Goal: Task Accomplishment & Management: Manage account settings

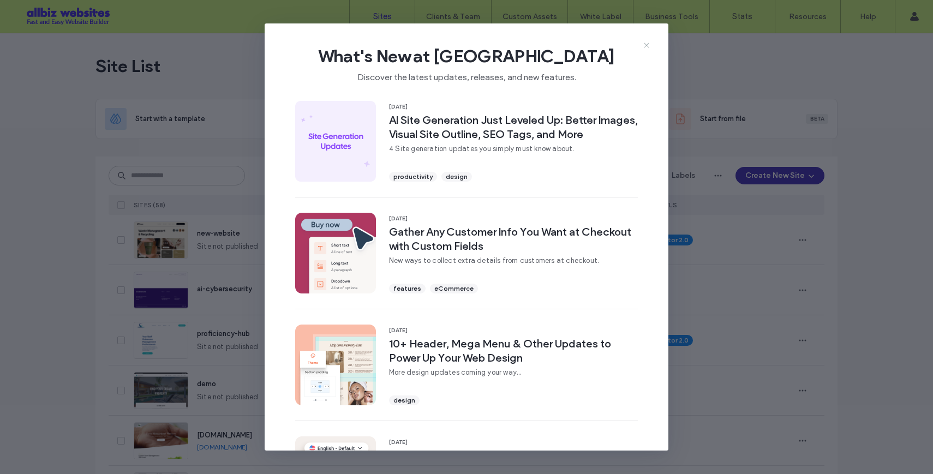
click at [648, 50] on icon at bounding box center [646, 45] width 9 height 9
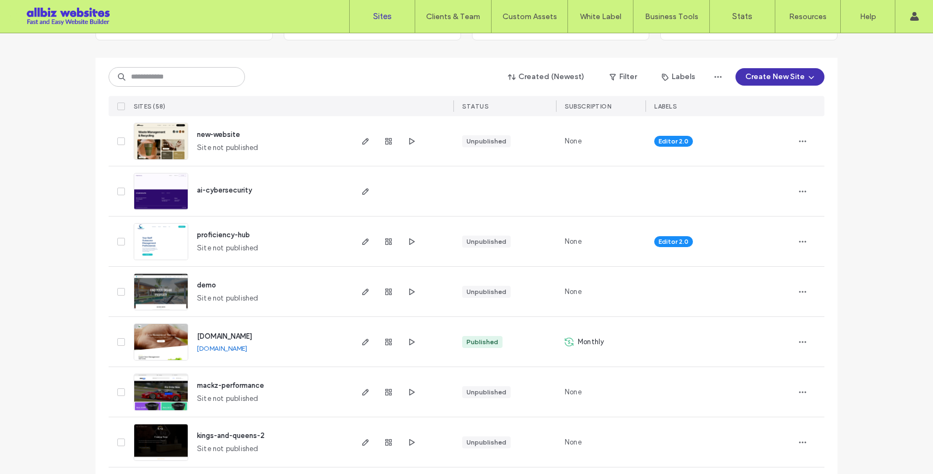
scroll to position [100, 0]
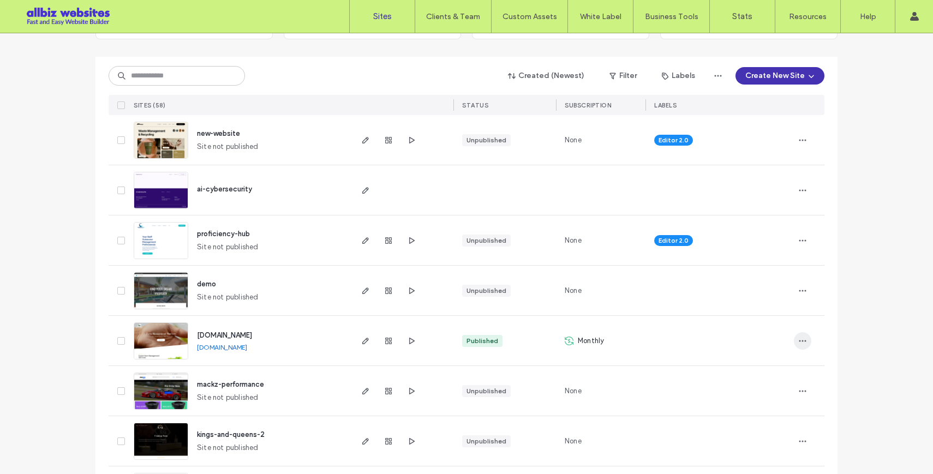
click at [798, 341] on icon "button" at bounding box center [802, 341] width 9 height 9
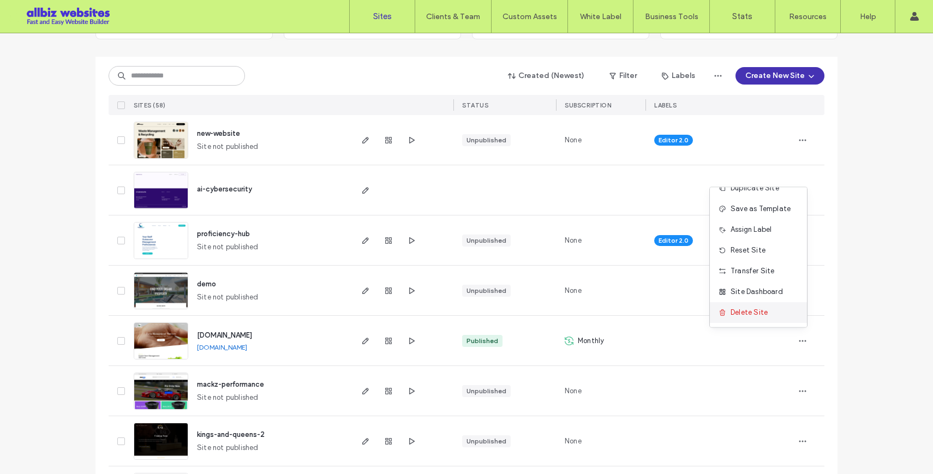
click at [750, 309] on span "Delete Site" at bounding box center [749, 312] width 37 height 11
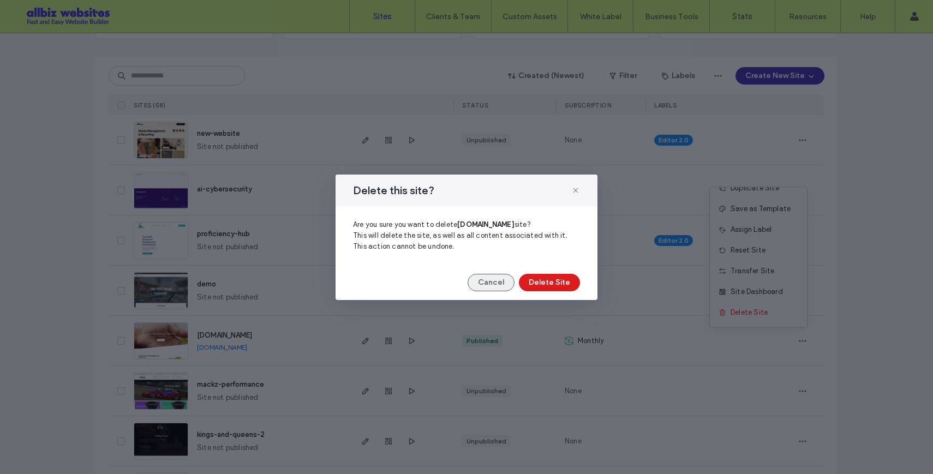
click at [488, 276] on button "Cancel" at bounding box center [491, 282] width 47 height 17
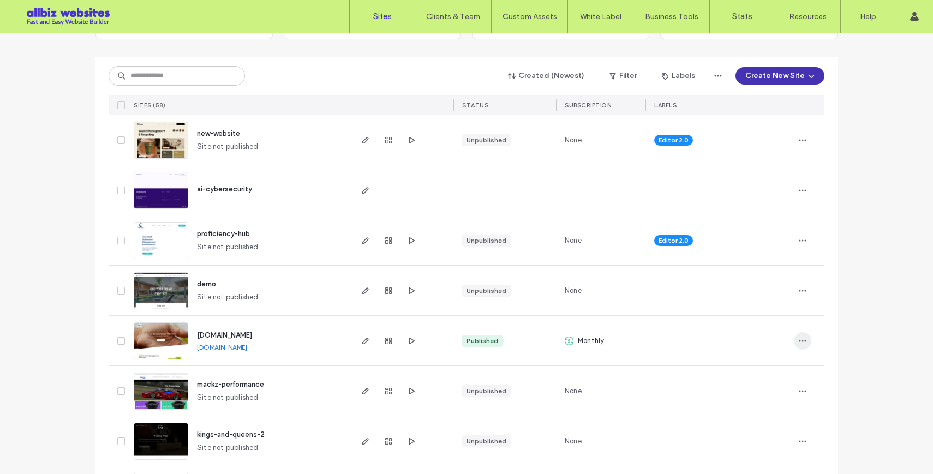
click at [802, 342] on icon "button" at bounding box center [802, 341] width 9 height 9
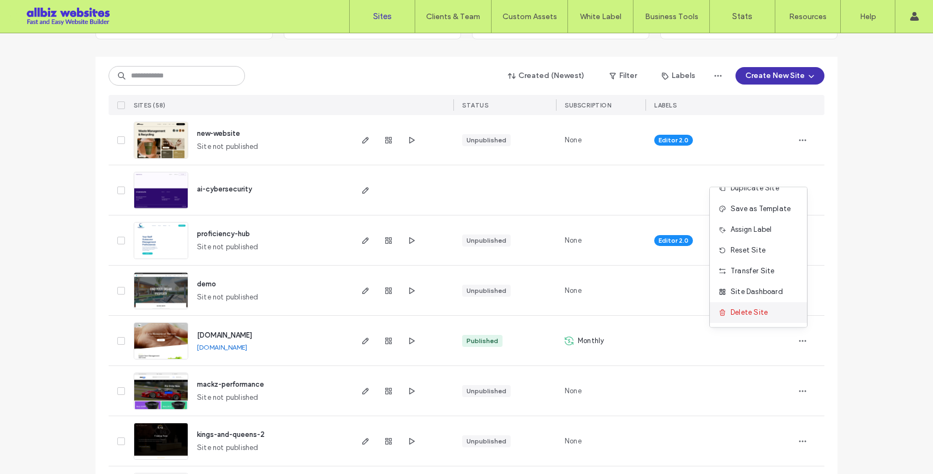
click at [752, 313] on span "Delete Site" at bounding box center [749, 312] width 37 height 11
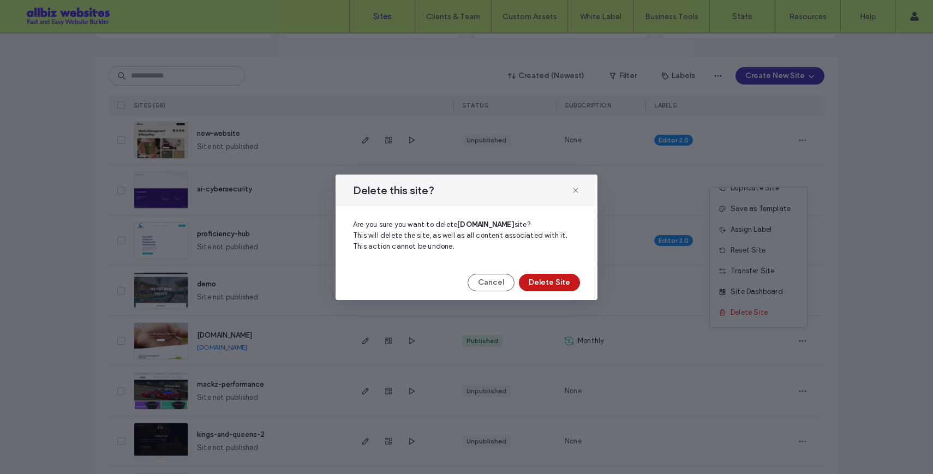
click at [547, 281] on button "Delete Site" at bounding box center [549, 282] width 61 height 17
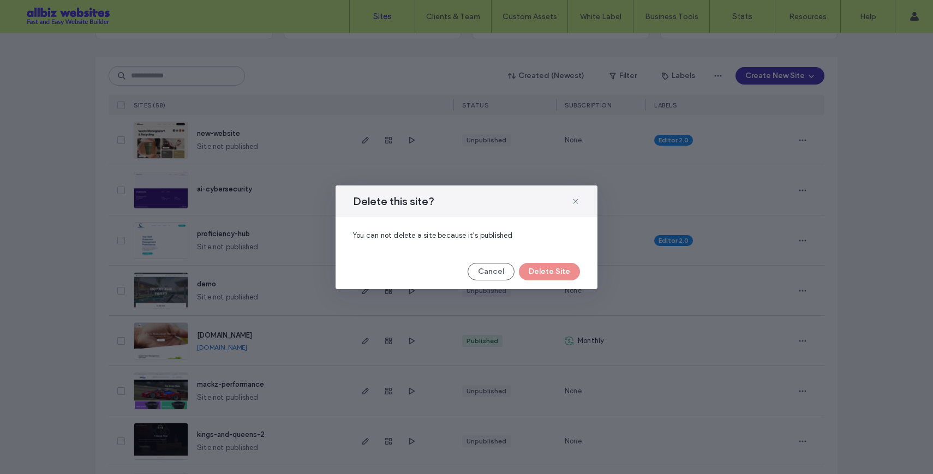
click at [546, 271] on div "Cancel Delete Site" at bounding box center [466, 271] width 227 height 17
click at [499, 270] on button "Cancel" at bounding box center [491, 271] width 47 height 17
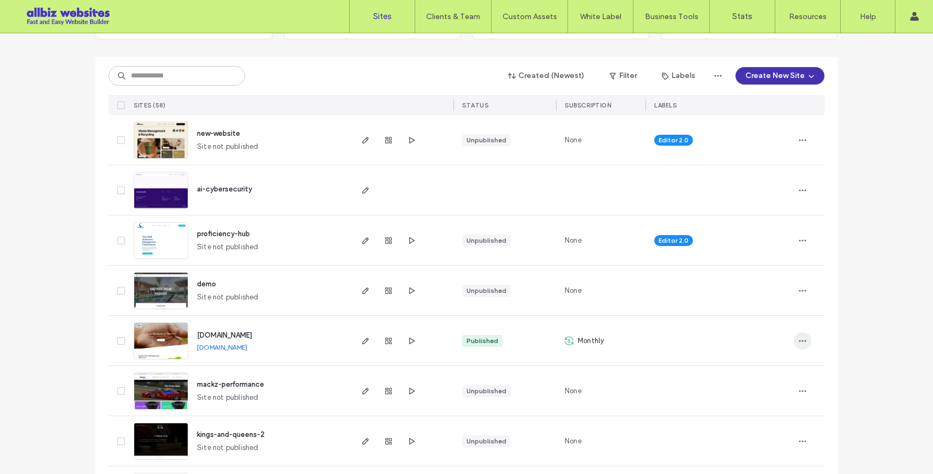
click at [798, 344] on icon "button" at bounding box center [802, 341] width 9 height 9
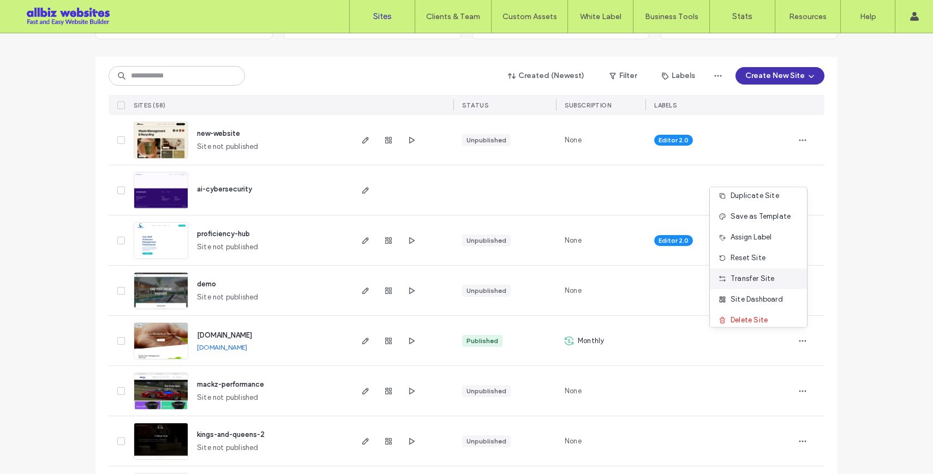
scroll to position [0, 0]
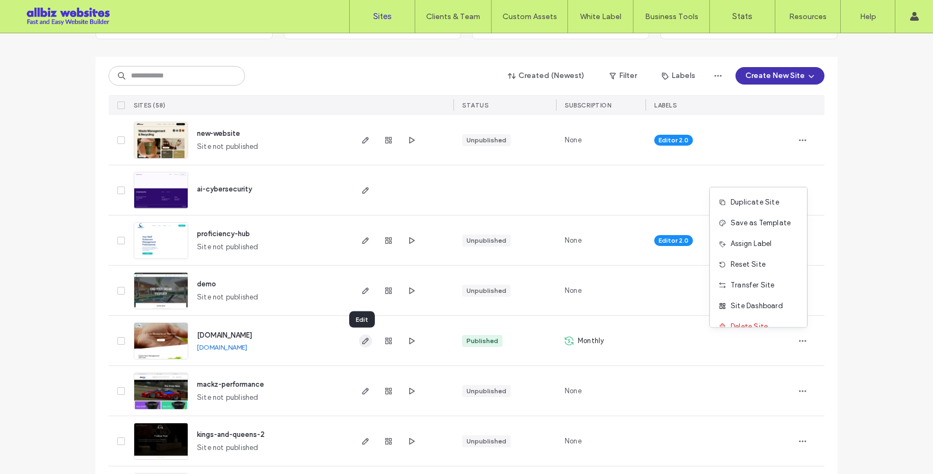
click at [361, 342] on icon "button" at bounding box center [365, 341] width 9 height 9
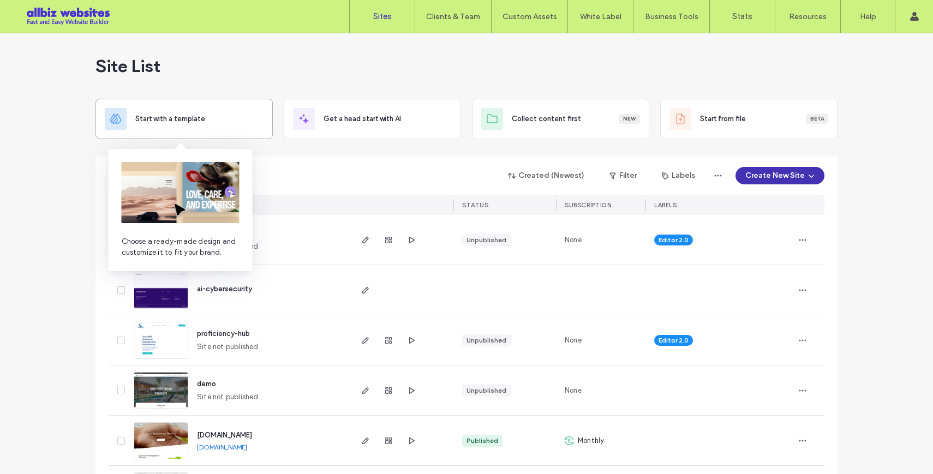
click at [204, 119] on div "Start with a template" at bounding box center [199, 119] width 128 height 11
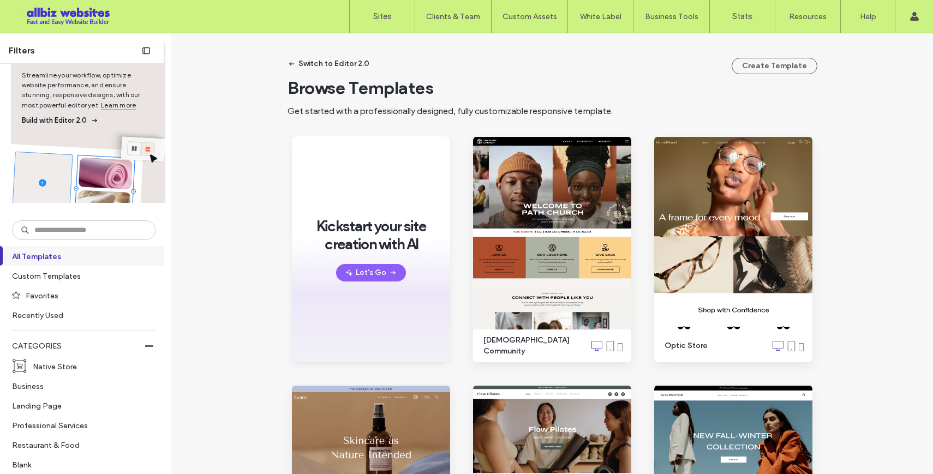
scroll to position [26, 0]
click at [73, 229] on input at bounding box center [84, 230] width 144 height 20
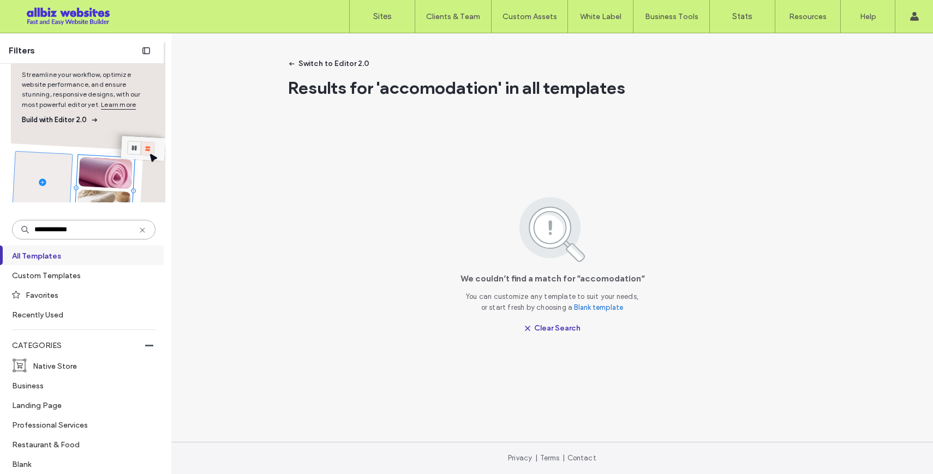
type input "**********"
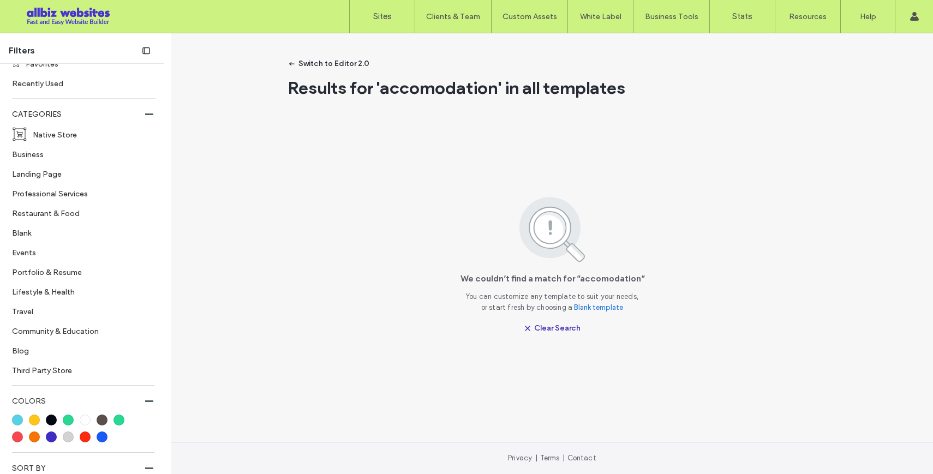
scroll to position [258, 0]
click at [56, 174] on label "Landing Page" at bounding box center [79, 172] width 134 height 19
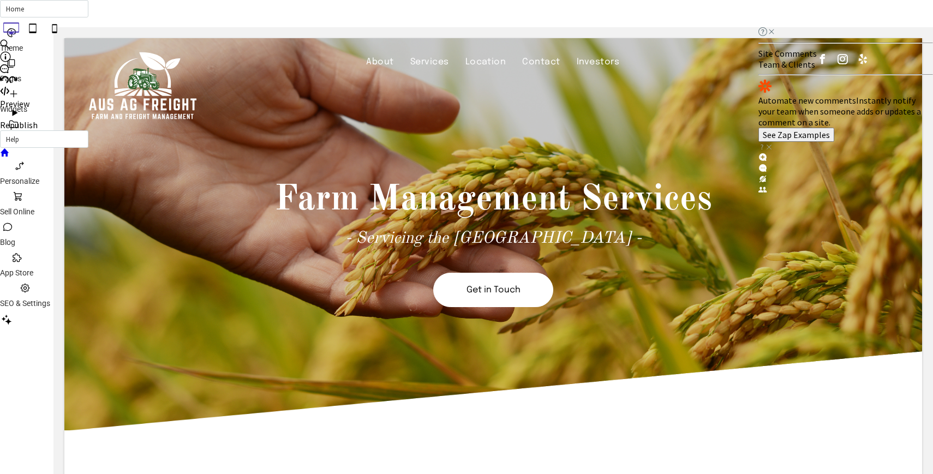
scroll to position [2, 0]
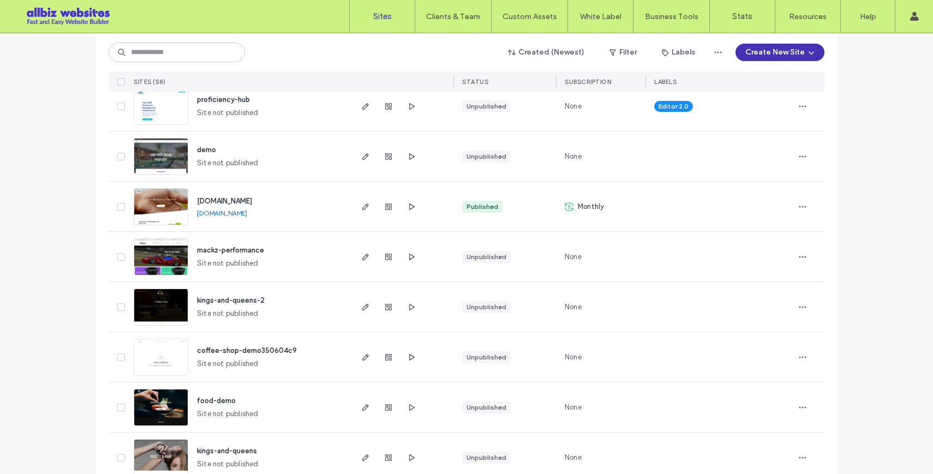
scroll to position [240, 0]
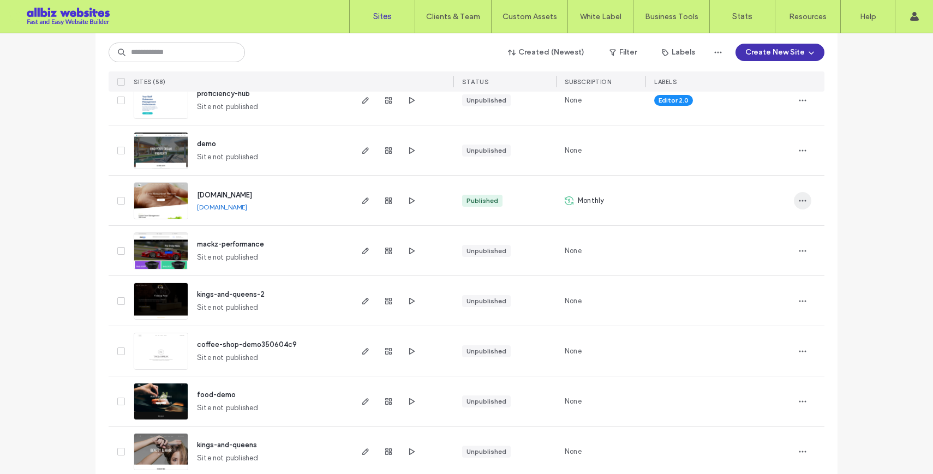
click at [801, 200] on use "button" at bounding box center [803, 201] width 7 height 2
click at [763, 247] on span "Save as Template" at bounding box center [761, 250] width 60 height 11
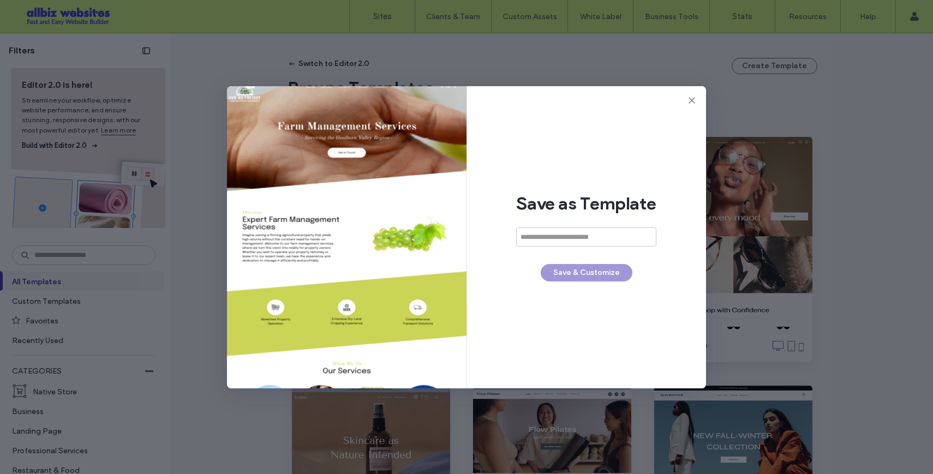
click at [580, 233] on input at bounding box center [586, 237] width 140 height 19
click at [694, 99] on icon at bounding box center [692, 100] width 11 height 11
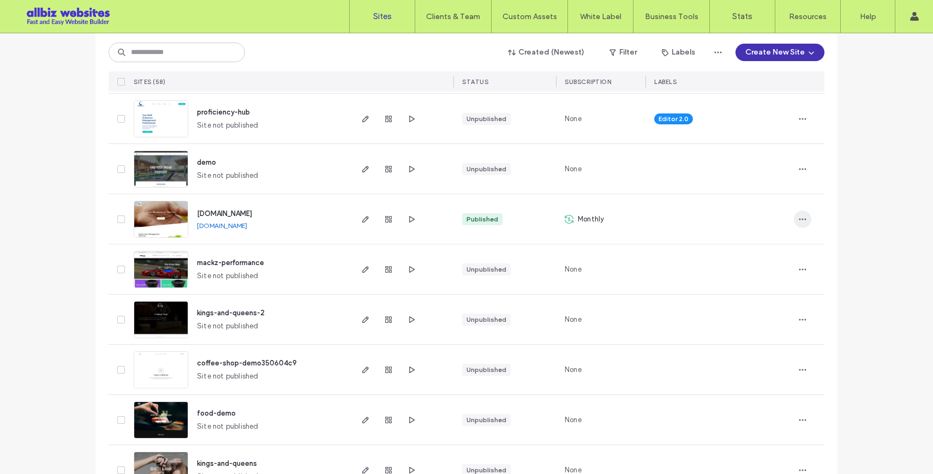
click at [802, 222] on icon "button" at bounding box center [802, 219] width 9 height 9
click at [780, 269] on span "Save as Template" at bounding box center [761, 268] width 60 height 11
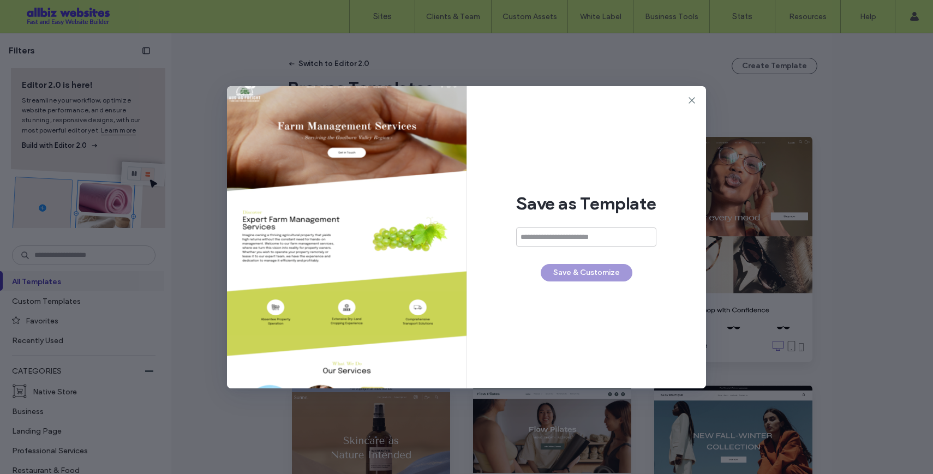
click at [563, 235] on input at bounding box center [586, 237] width 140 height 19
type input "**********"
click at [578, 269] on button "Save & Customize" at bounding box center [587, 272] width 92 height 17
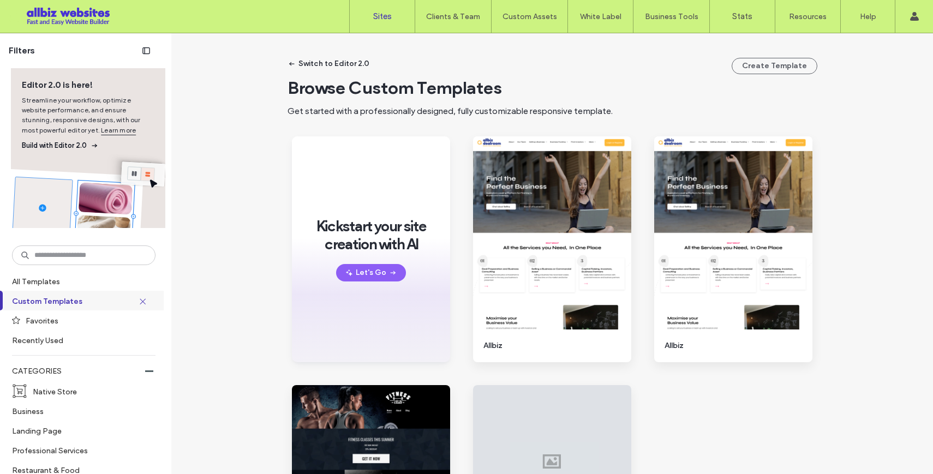
click at [386, 14] on label "Sites" at bounding box center [382, 16] width 19 height 10
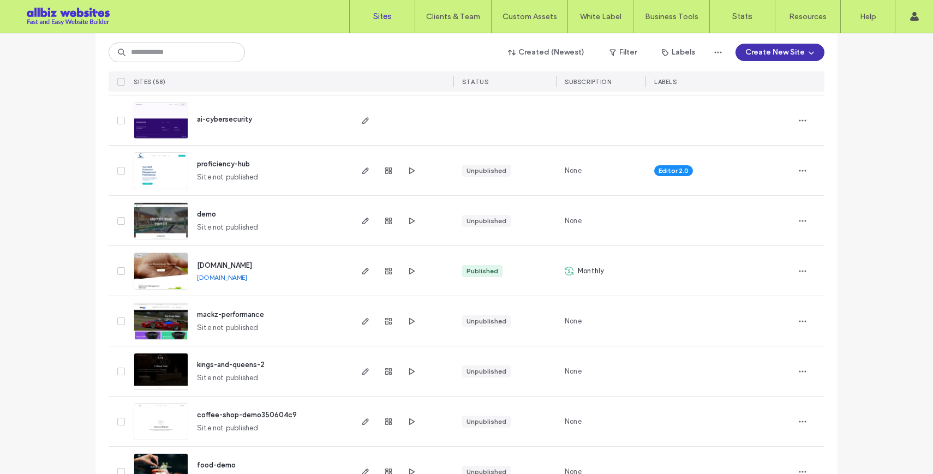
scroll to position [171, 0]
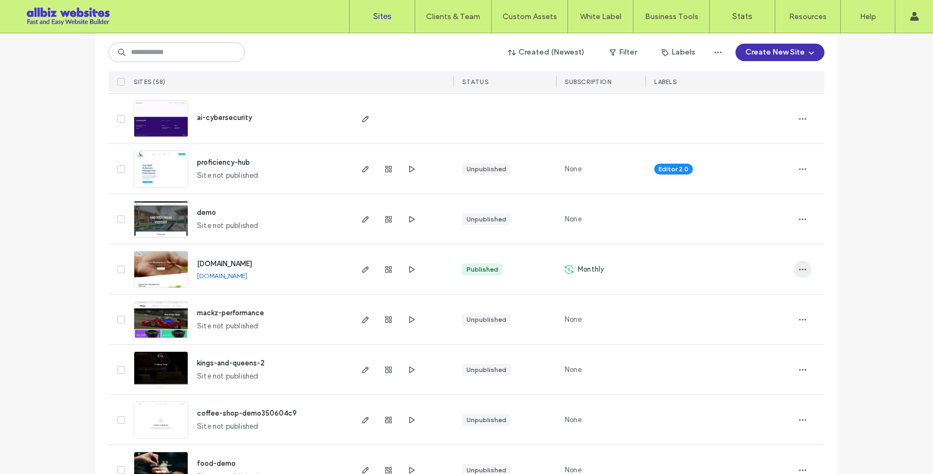
click at [800, 266] on icon "button" at bounding box center [802, 269] width 9 height 9
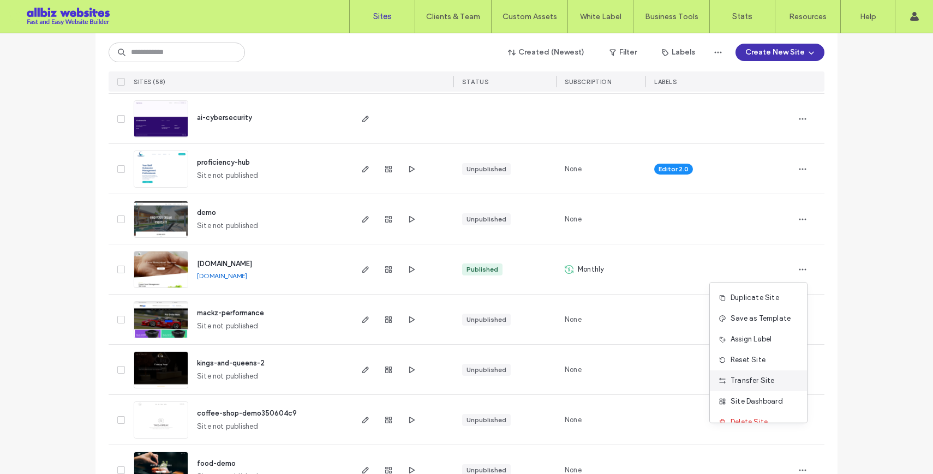
scroll to position [14, 0]
click at [756, 344] on span "Reset Site" at bounding box center [748, 346] width 35 height 11
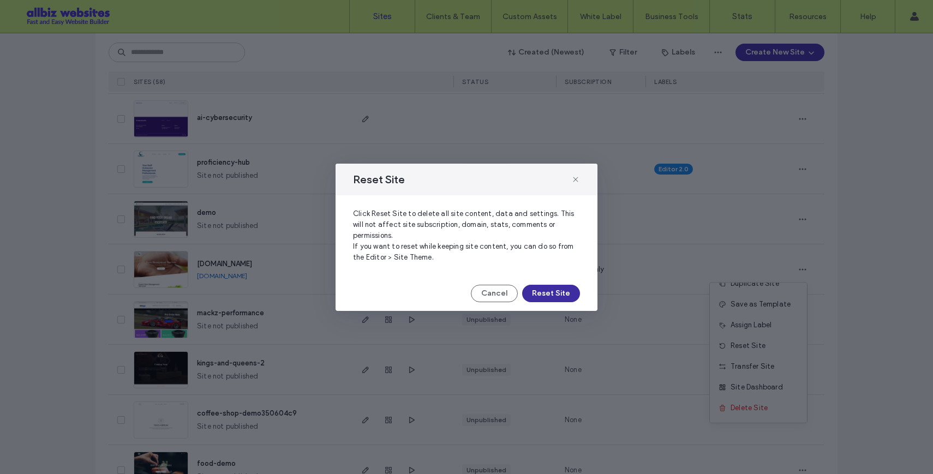
click at [551, 294] on button "Reset Site" at bounding box center [551, 293] width 58 height 17
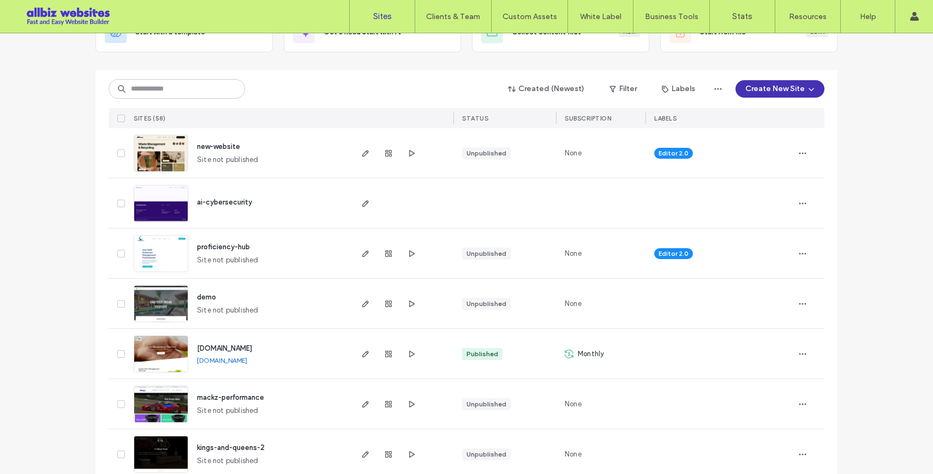
scroll to position [94, 0]
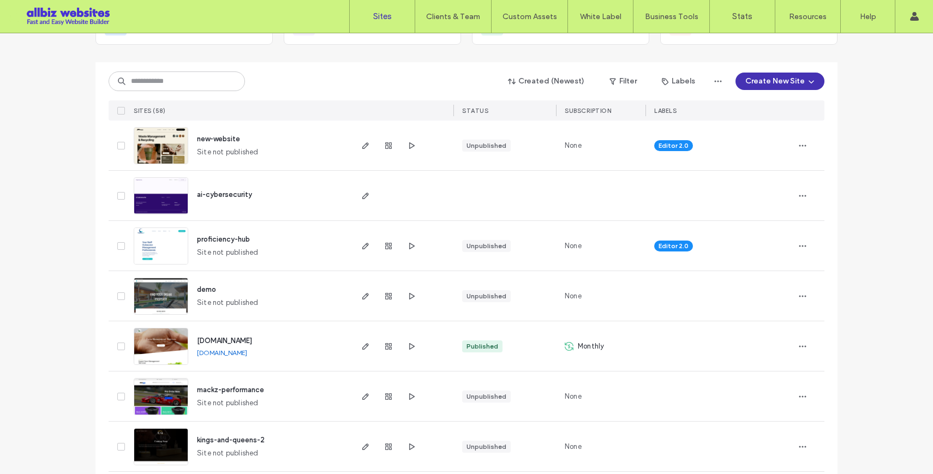
click at [567, 344] on icon at bounding box center [569, 346] width 9 height 9
click at [800, 347] on icon "button" at bounding box center [802, 346] width 9 height 9
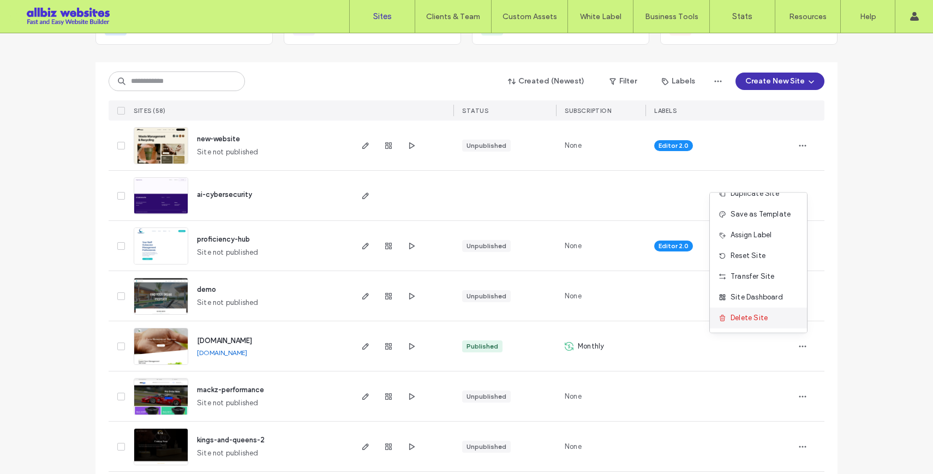
click at [755, 315] on span "Delete Site" at bounding box center [749, 318] width 37 height 11
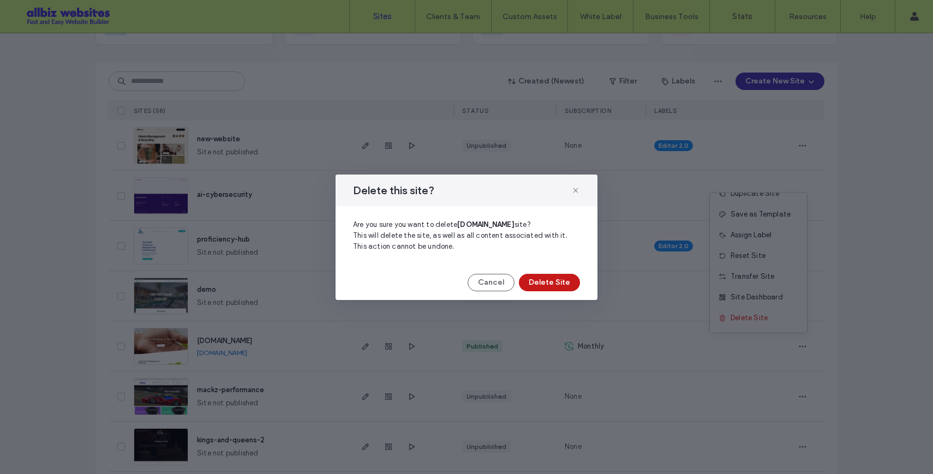
click at [543, 279] on button "Delete Site" at bounding box center [549, 282] width 61 height 17
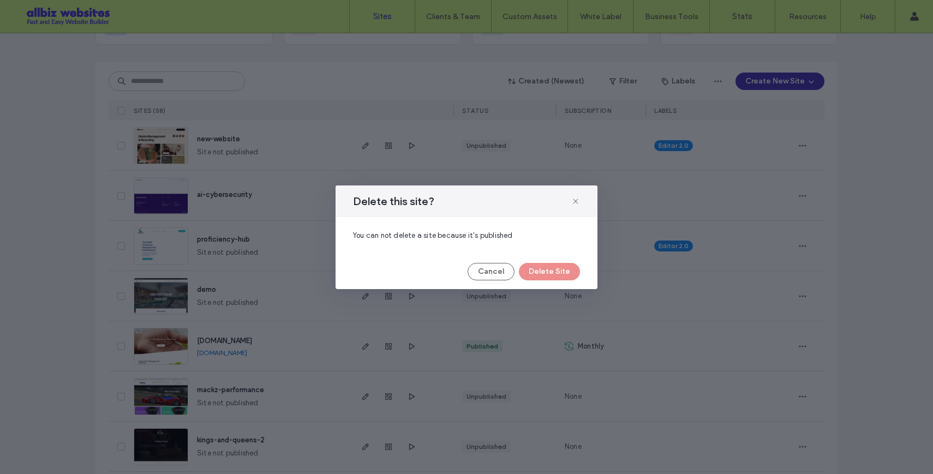
click at [547, 274] on div "Cancel Delete Site" at bounding box center [466, 271] width 227 height 17
click at [495, 271] on button "Cancel" at bounding box center [491, 271] width 47 height 17
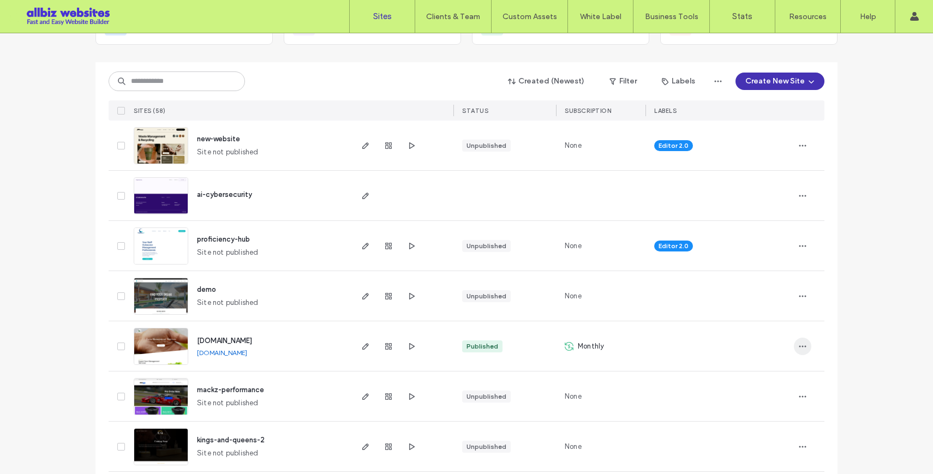
click at [798, 343] on icon "button" at bounding box center [802, 346] width 9 height 9
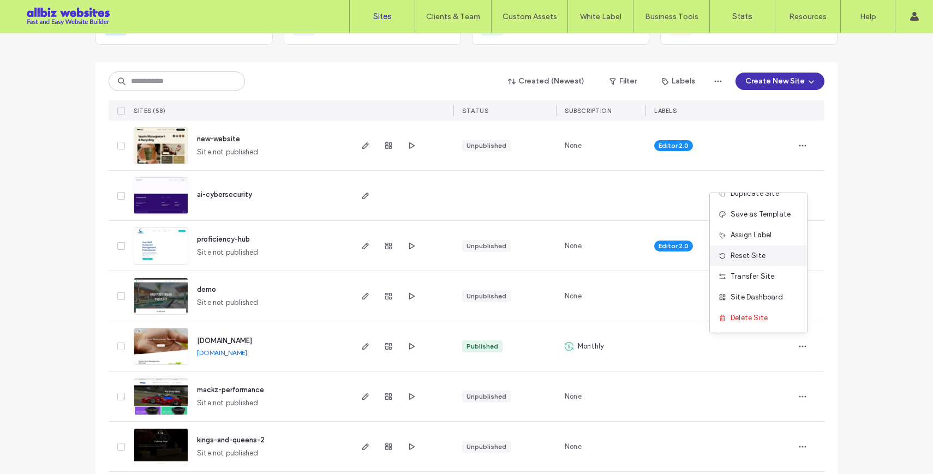
scroll to position [0, 0]
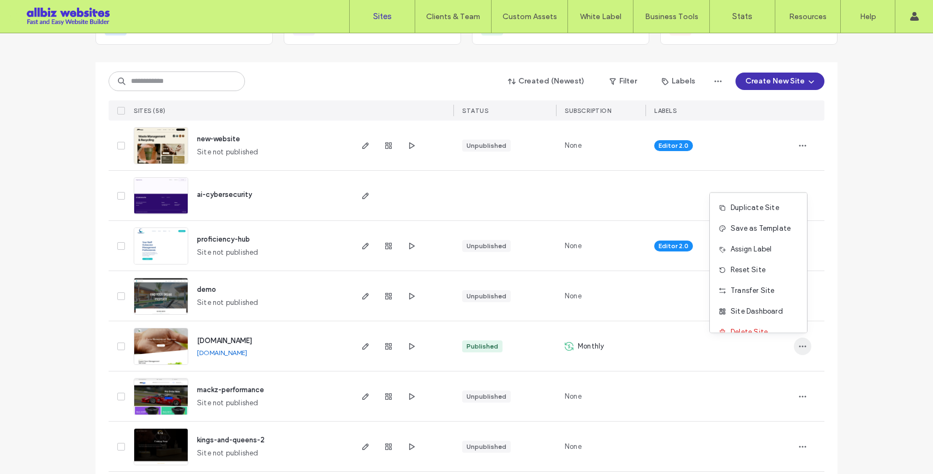
click at [802, 348] on icon "button" at bounding box center [802, 346] width 9 height 9
click at [363, 345] on icon "button" at bounding box center [365, 346] width 9 height 9
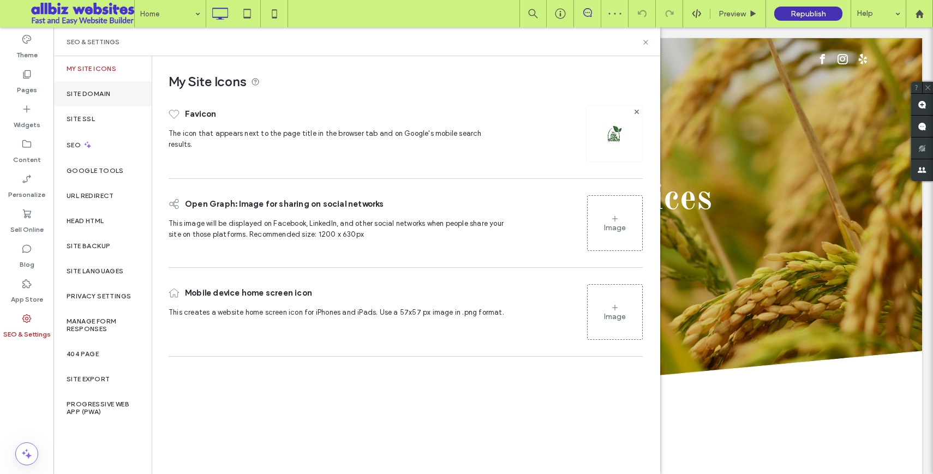
click at [103, 88] on div "Site Domain" at bounding box center [102, 93] width 98 height 25
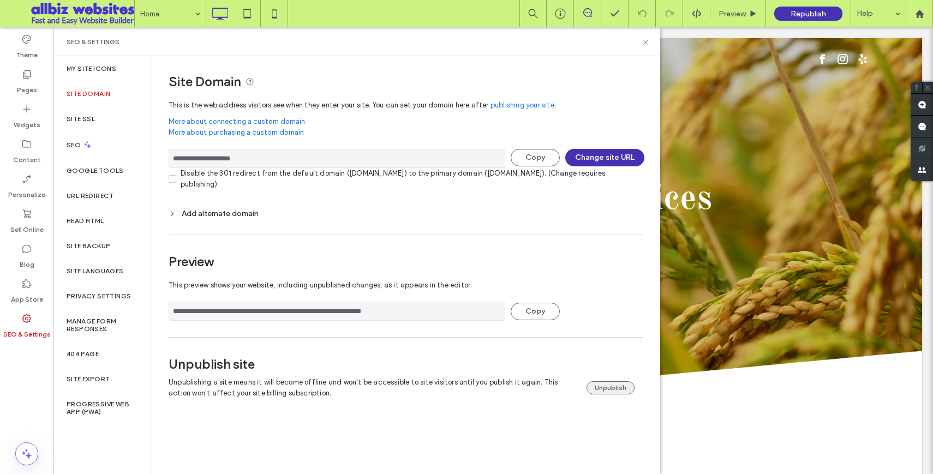
click at [624, 389] on button "Unpublish" at bounding box center [611, 388] width 48 height 13
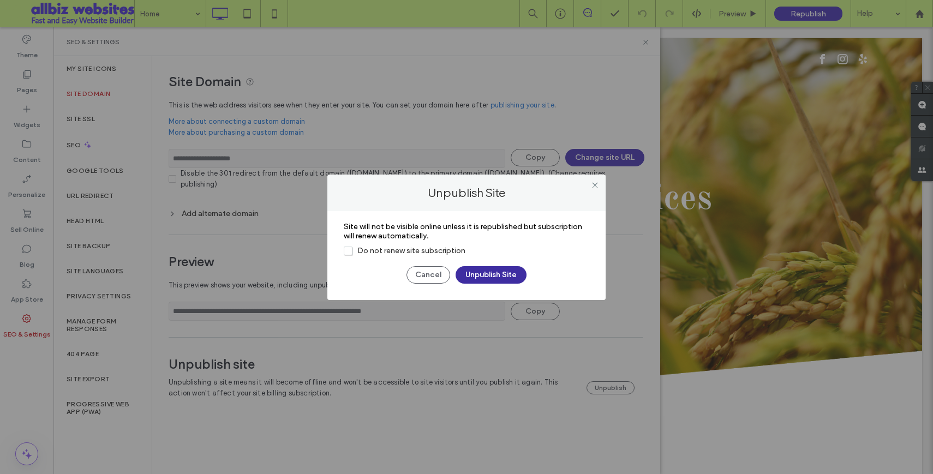
click at [494, 269] on button "Unpublish Site" at bounding box center [491, 274] width 71 height 17
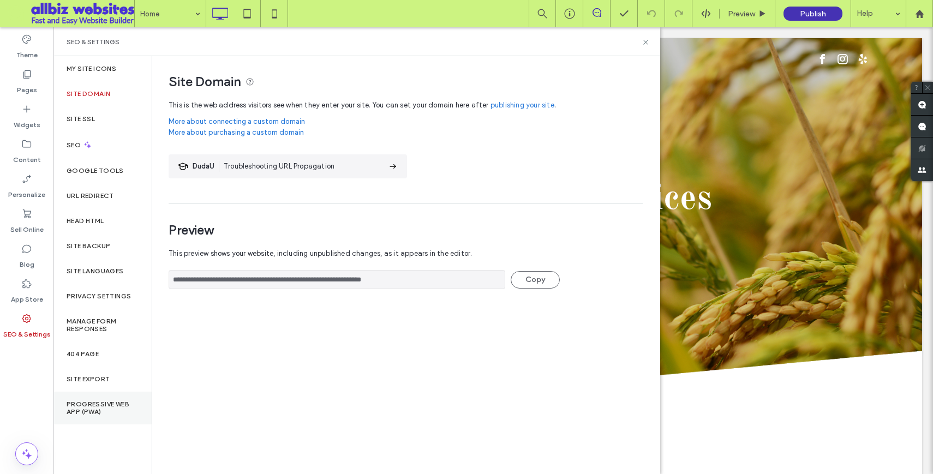
click at [111, 402] on label "Progressive Web App (PWA)" at bounding box center [103, 408] width 72 height 15
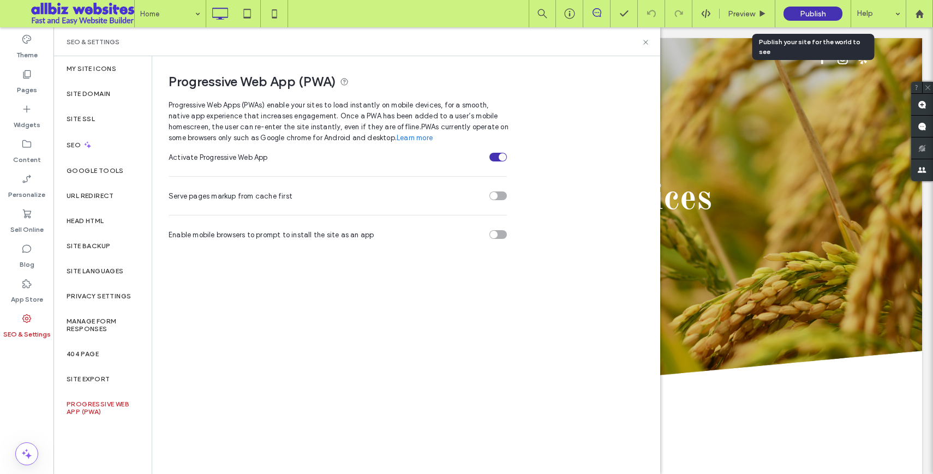
click at [800, 19] on div "Publish" at bounding box center [813, 14] width 59 height 14
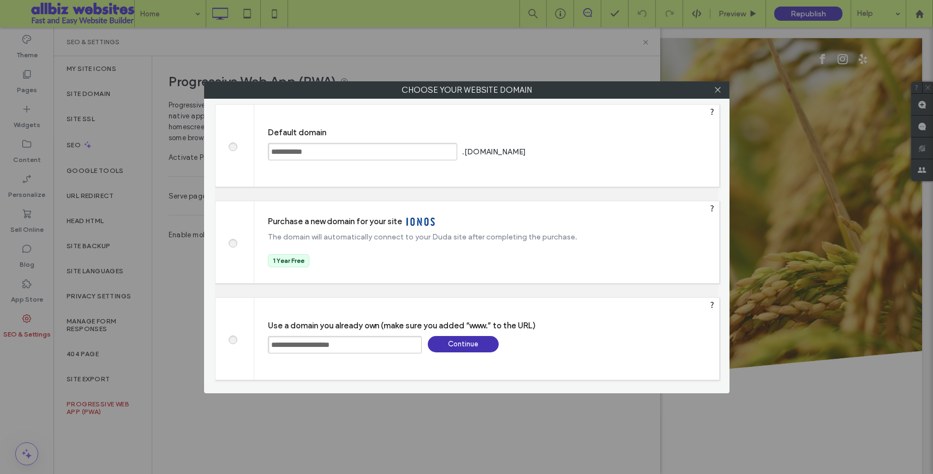
click at [233, 147] on span at bounding box center [233, 145] width 0 height 8
click at [717, 91] on icon at bounding box center [718, 90] width 8 height 8
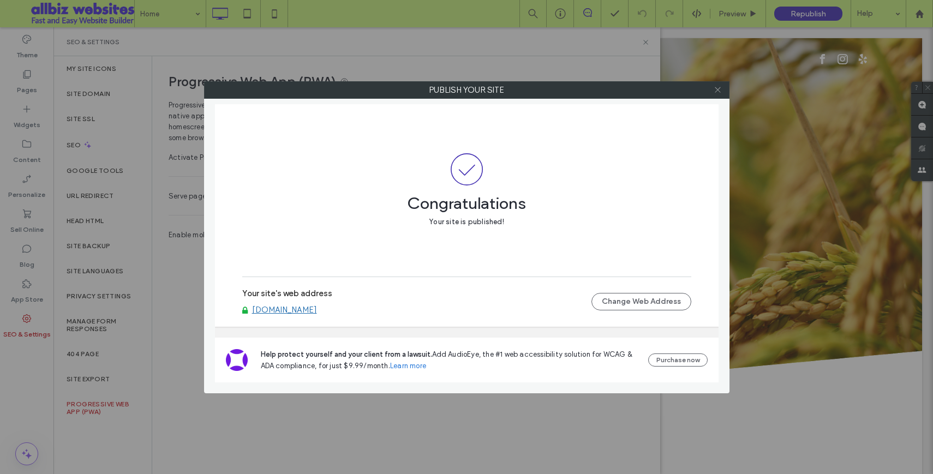
click at [722, 89] on icon at bounding box center [718, 90] width 8 height 8
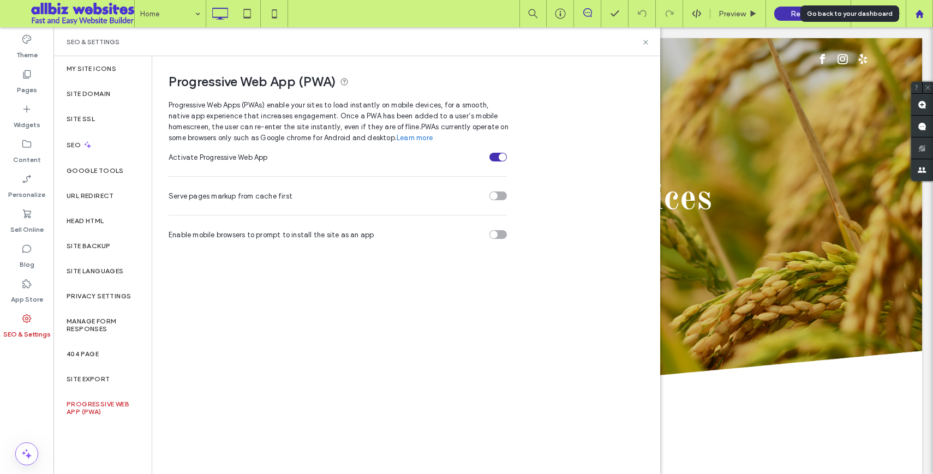
click at [918, 11] on use at bounding box center [919, 13] width 8 height 8
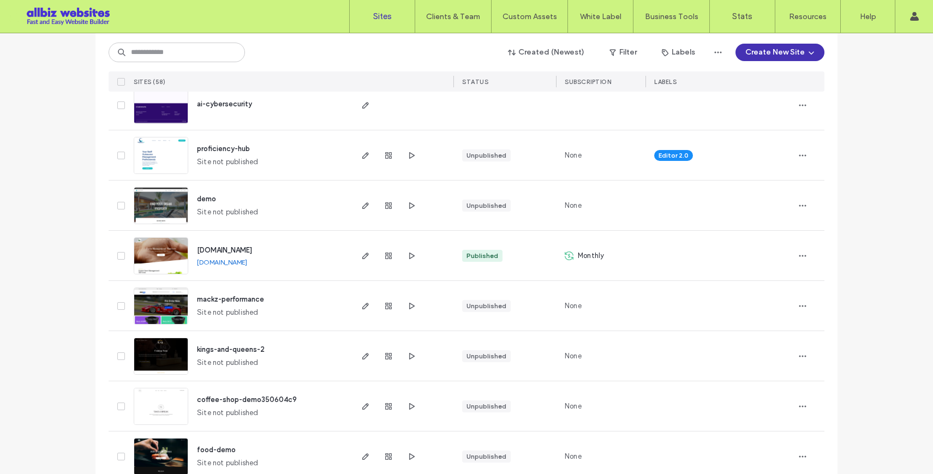
scroll to position [269, 0]
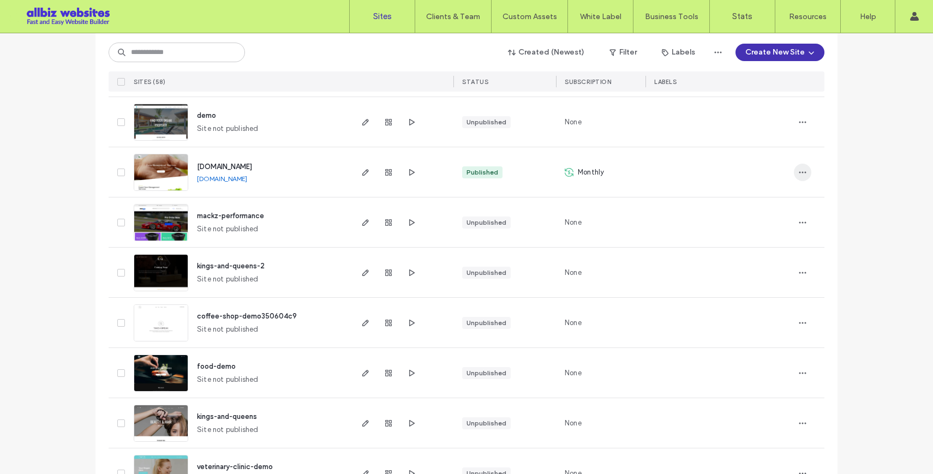
click at [800, 171] on icon "button" at bounding box center [802, 172] width 9 height 9
click at [753, 309] on span "Delete Site" at bounding box center [749, 311] width 37 height 11
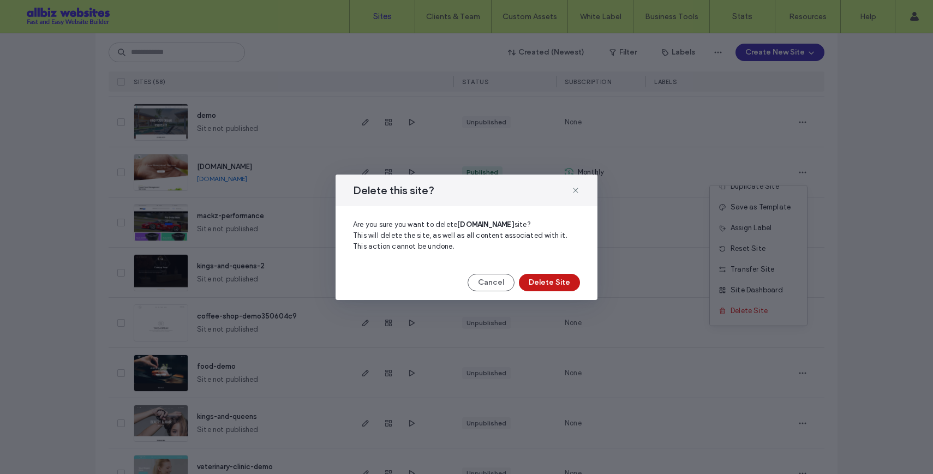
click at [550, 282] on button "Delete Site" at bounding box center [549, 282] width 61 height 17
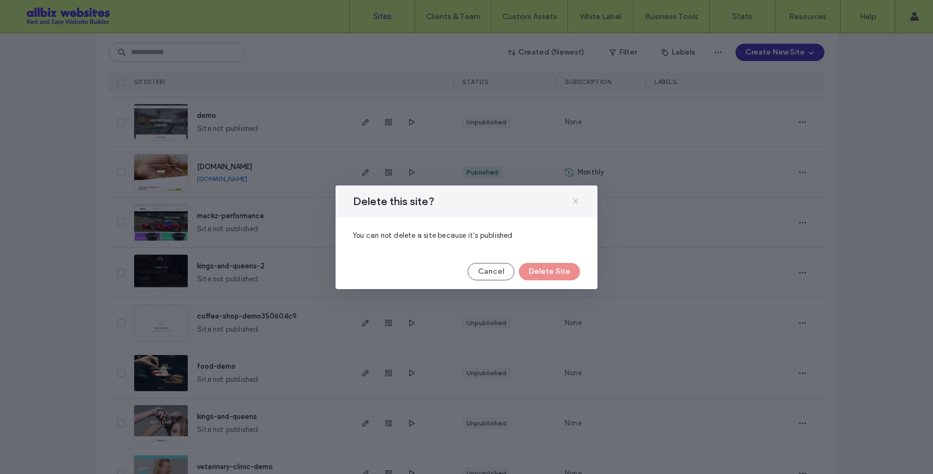
click at [575, 200] on icon at bounding box center [575, 201] width 9 height 9
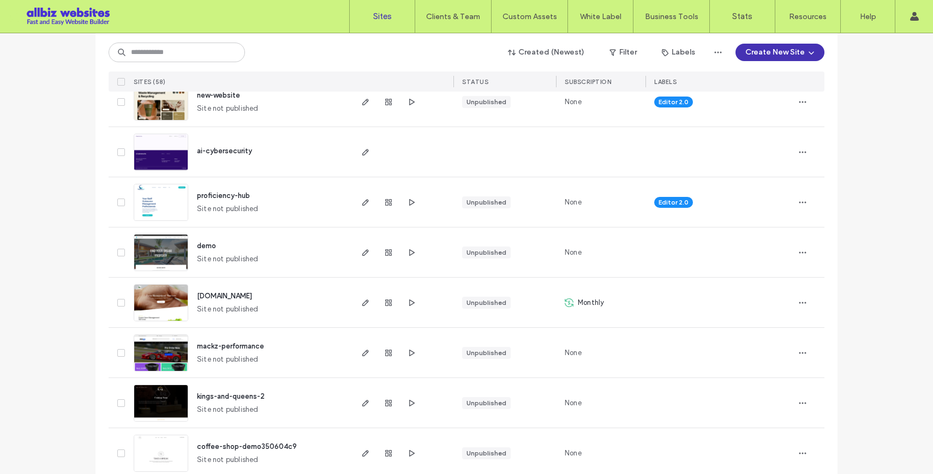
scroll to position [148, 0]
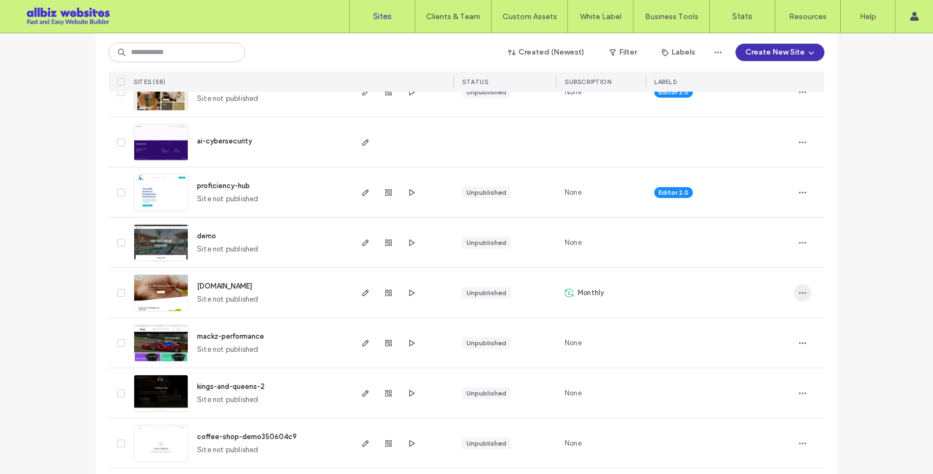
click at [798, 294] on icon "button" at bounding box center [802, 293] width 9 height 9
click at [755, 428] on span "Delete Site" at bounding box center [749, 431] width 37 height 11
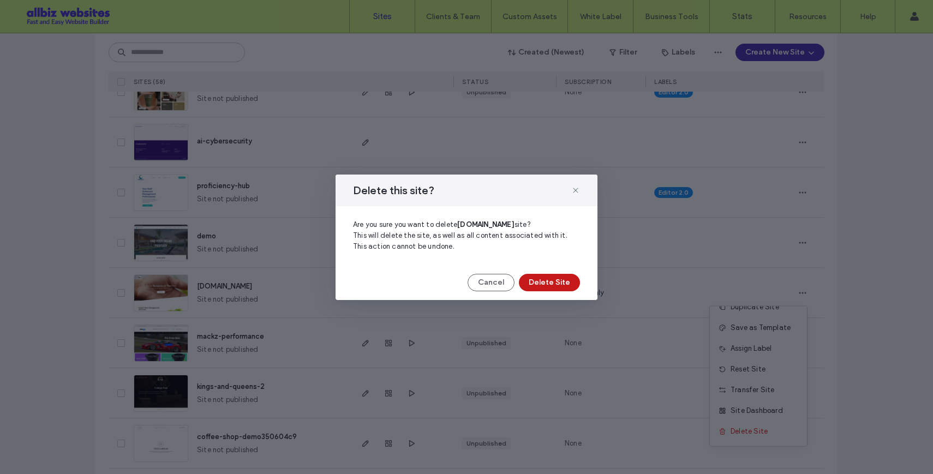
click at [546, 279] on button "Delete Site" at bounding box center [549, 282] width 61 height 17
click at [579, 191] on icon at bounding box center [575, 190] width 9 height 9
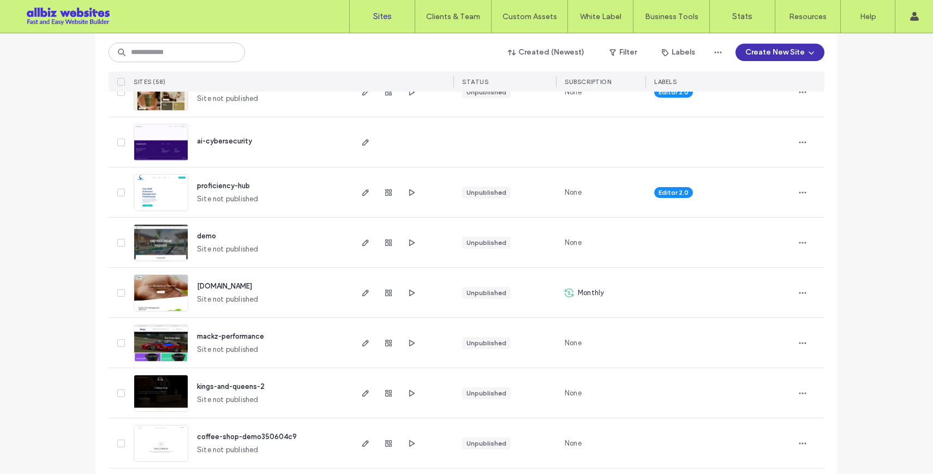
click at [571, 294] on div "Monthly" at bounding box center [584, 293] width 39 height 11
click at [798, 292] on icon "button" at bounding box center [802, 293] width 9 height 9
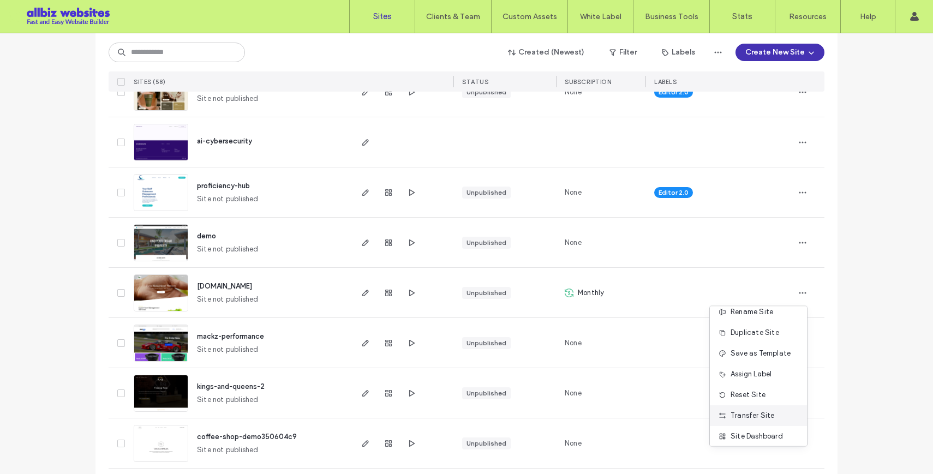
scroll to position [0, 0]
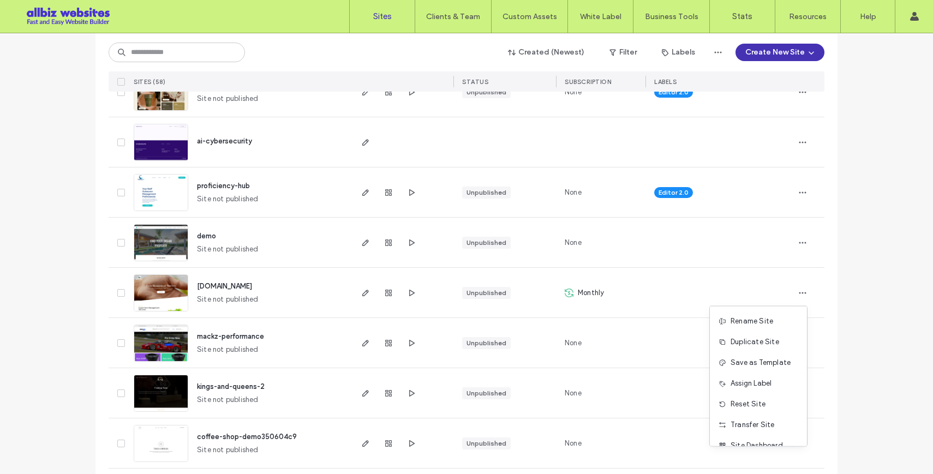
click at [565, 293] on icon at bounding box center [569, 293] width 9 height 9
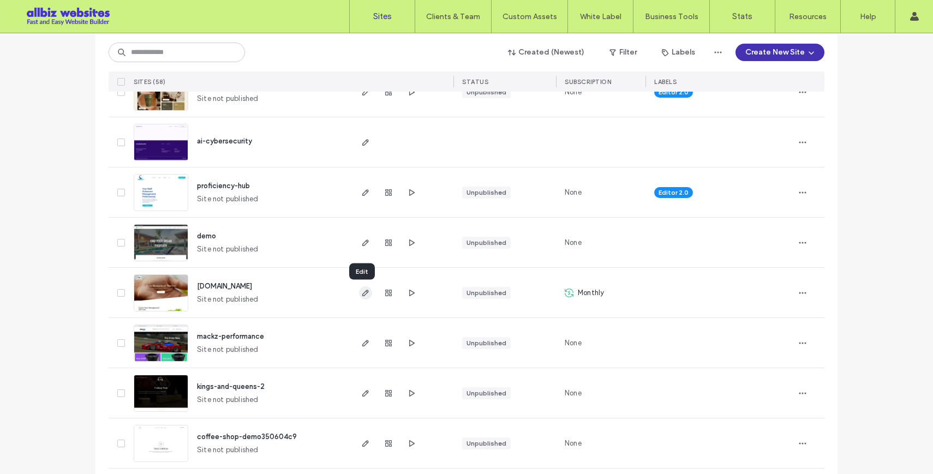
click at [361, 292] on icon "button" at bounding box center [365, 293] width 9 height 9
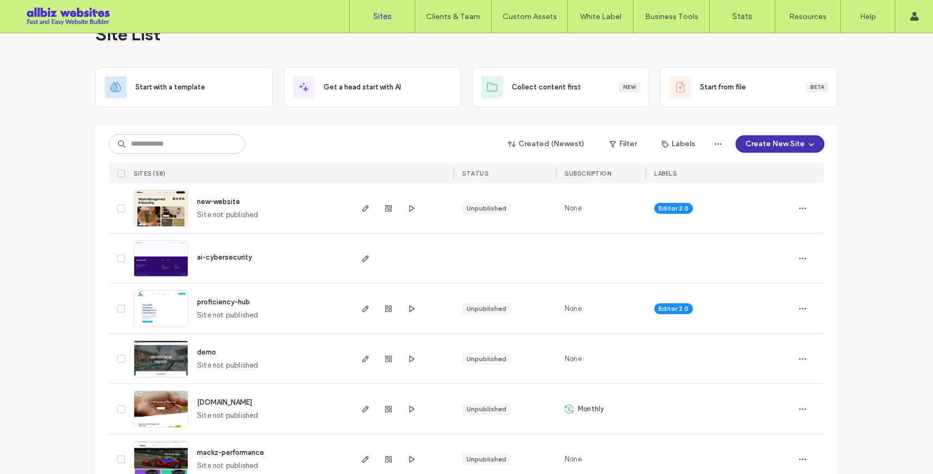
scroll to position [54, 0]
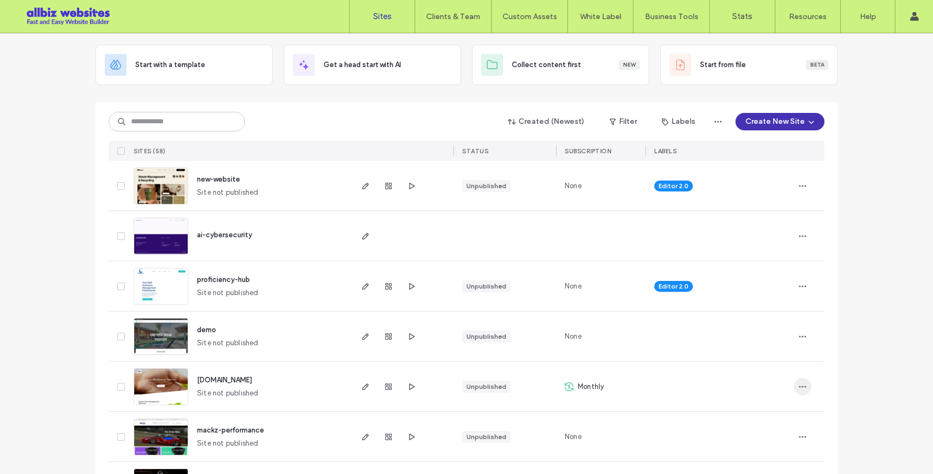
click at [799, 389] on icon "button" at bounding box center [802, 387] width 9 height 9
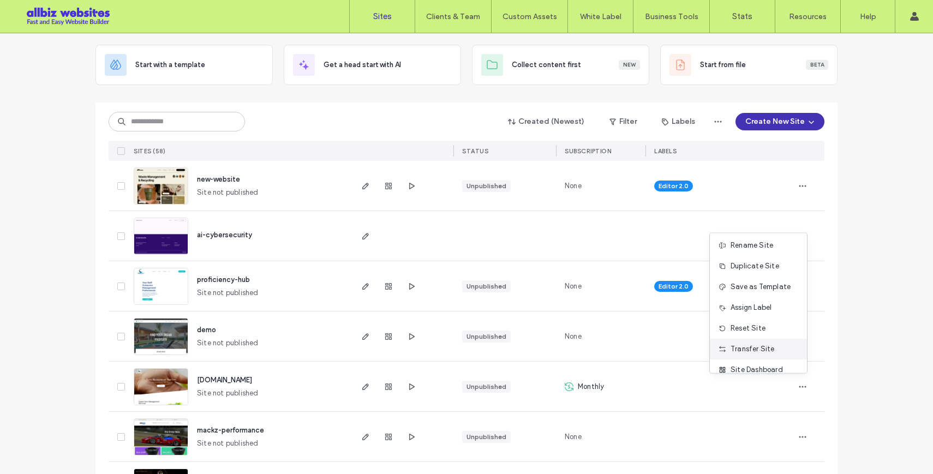
scroll to position [0, 0]
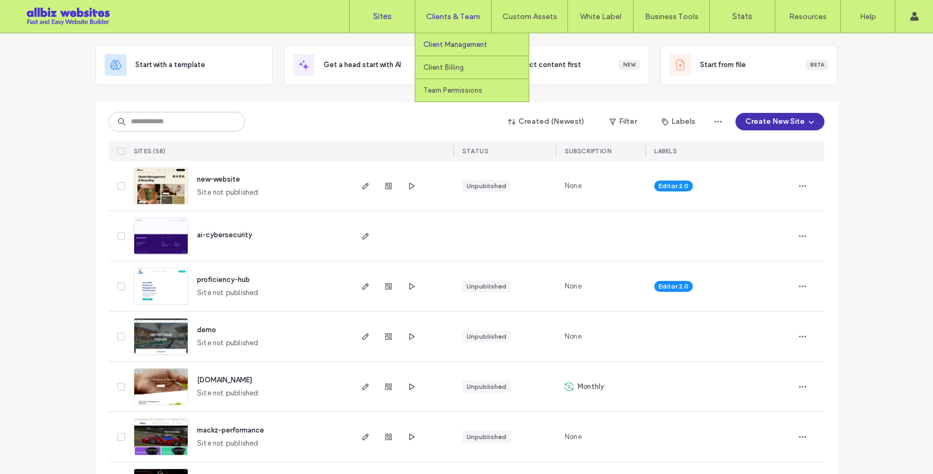
click at [466, 46] on label "Client Management" at bounding box center [456, 44] width 64 height 8
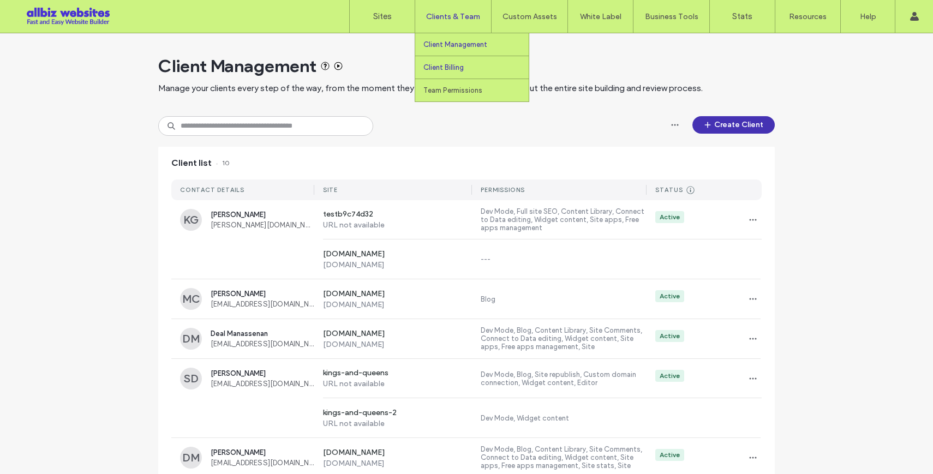
click at [462, 69] on label "Client Billing" at bounding box center [444, 67] width 40 height 8
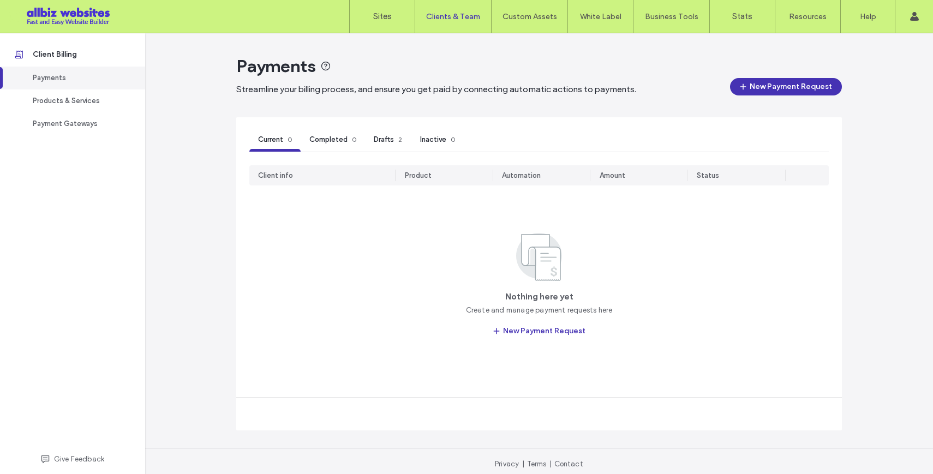
click at [62, 77] on div "Payments" at bounding box center [78, 78] width 90 height 11
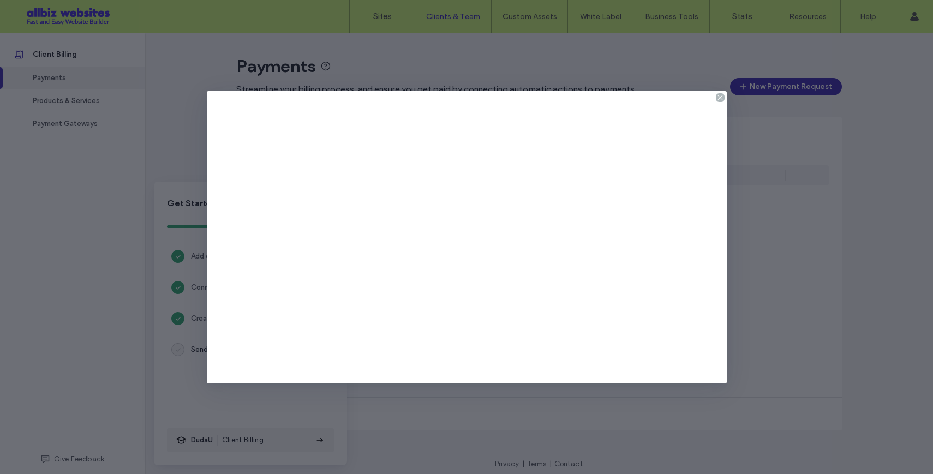
click at [716, 97] on icon at bounding box center [720, 97] width 9 height 9
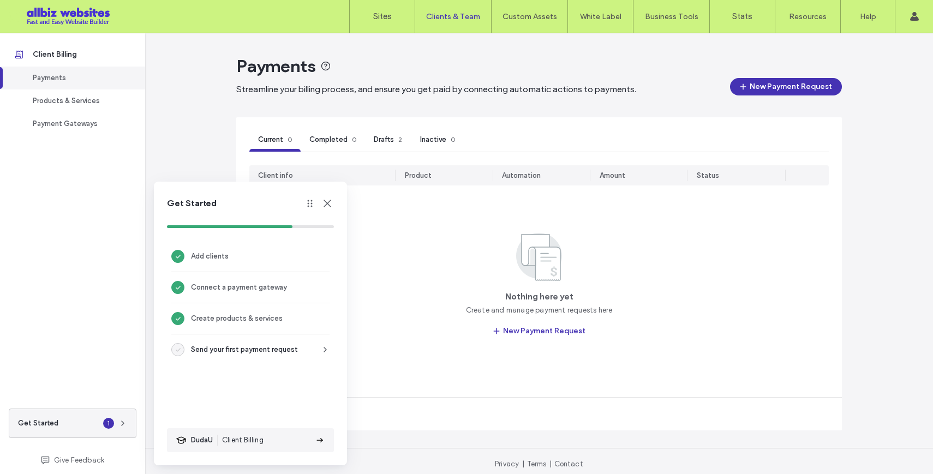
scroll to position [6, 0]
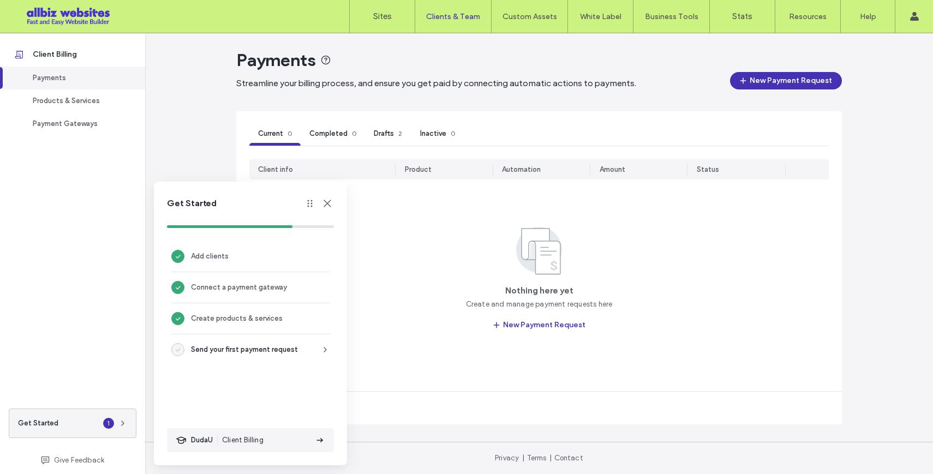
click at [329, 201] on use at bounding box center [328, 204] width 8 height 8
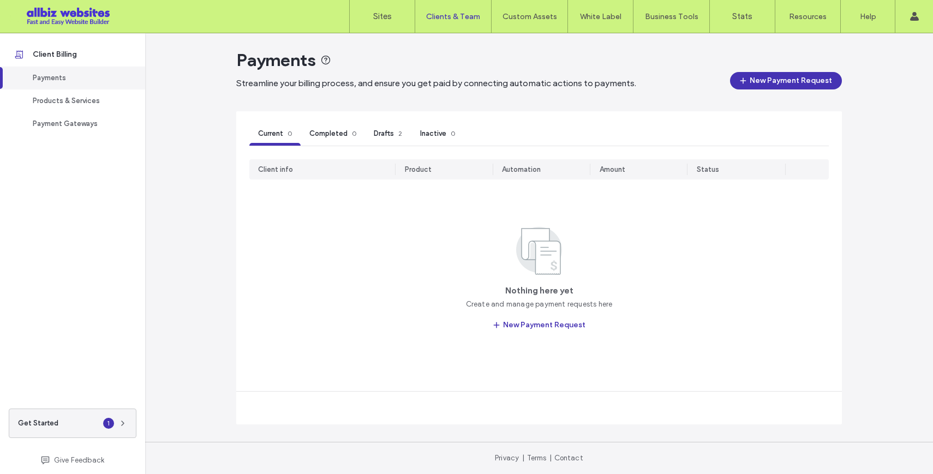
scroll to position [0, 0]
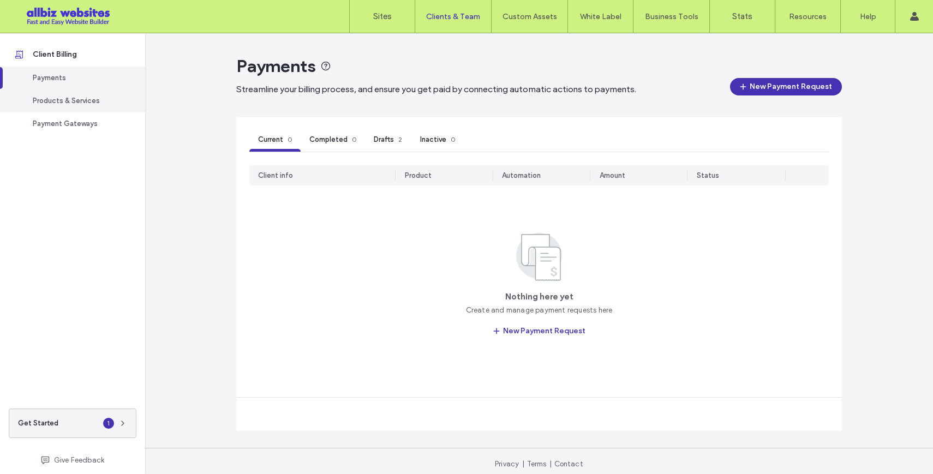
click at [68, 98] on div "Products & Services" at bounding box center [78, 101] width 90 height 11
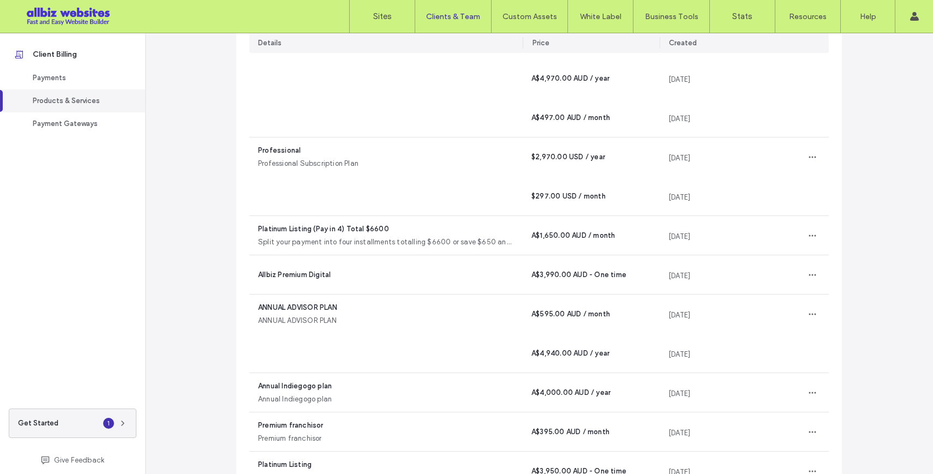
scroll to position [3546, 0]
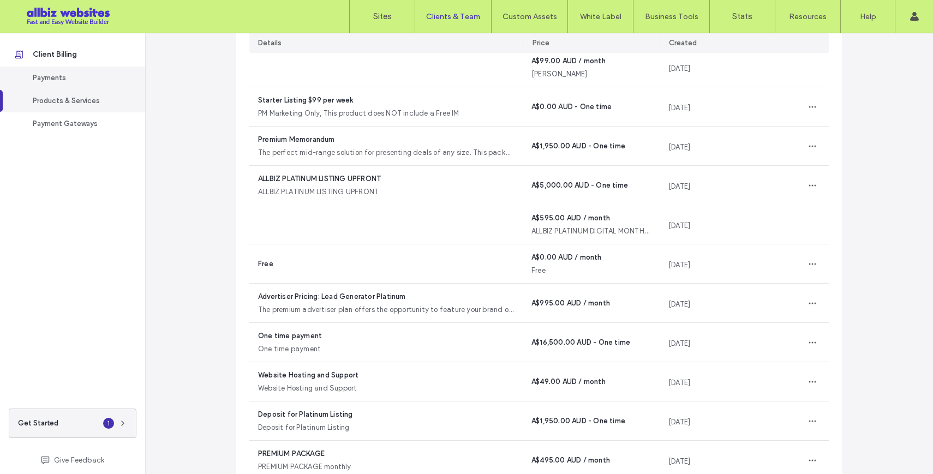
click at [66, 79] on div "Payments" at bounding box center [78, 78] width 90 height 11
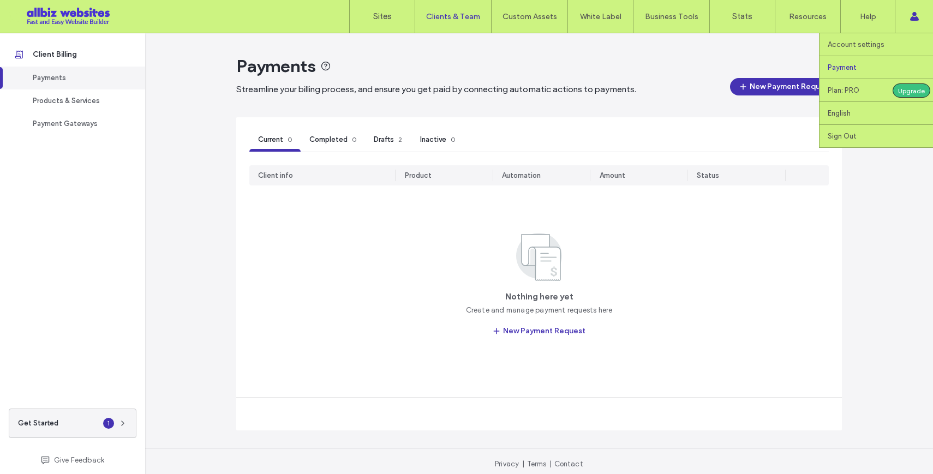
click at [850, 66] on label "Payment" at bounding box center [842, 67] width 29 height 8
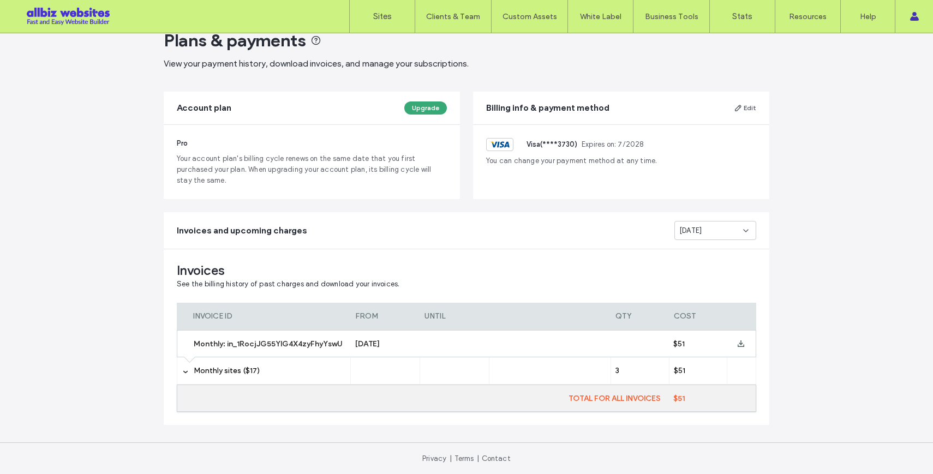
scroll to position [26, 0]
click at [194, 371] on span "Monthly sites ($17)" at bounding box center [227, 370] width 66 height 9
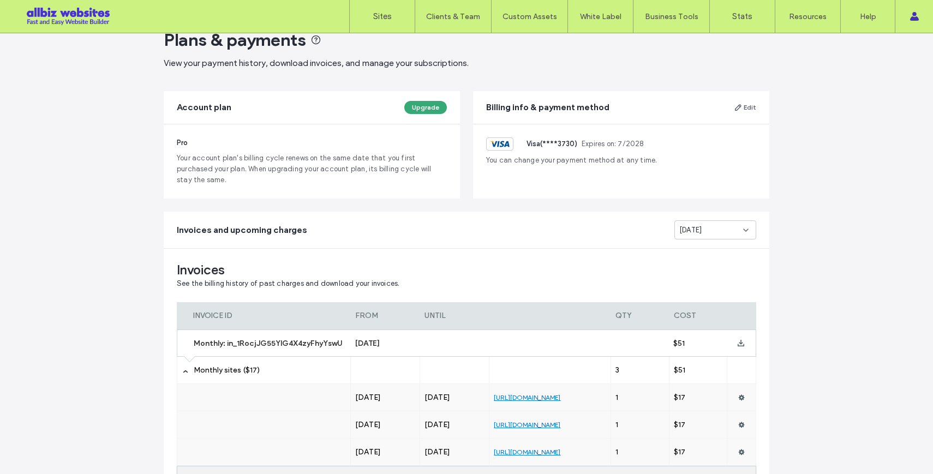
scroll to position [108, 0]
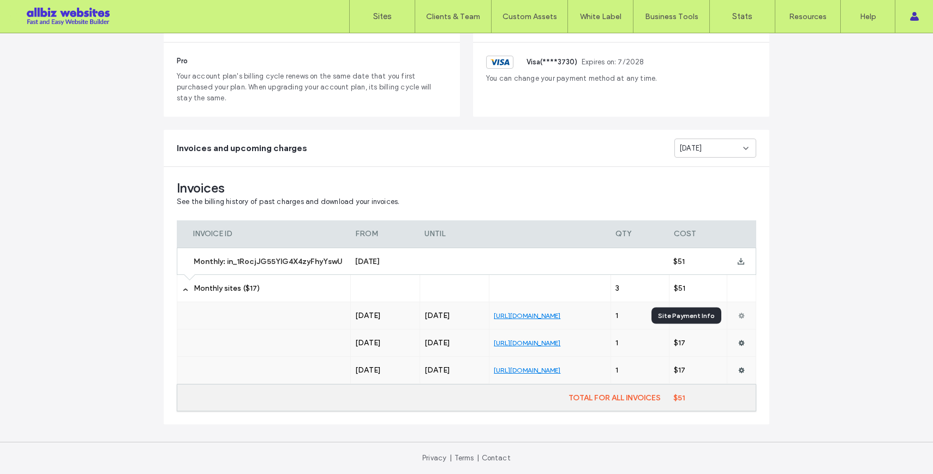
click at [739, 314] on use at bounding box center [742, 316] width 6 height 6
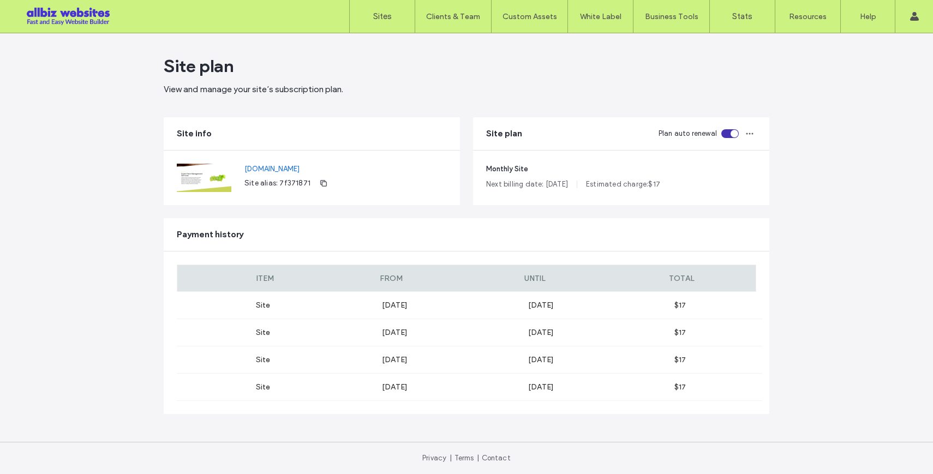
click at [726, 133] on div "toggle" at bounding box center [730, 133] width 17 height 9
click at [60, 17] on div at bounding box center [70, 16] width 124 height 17
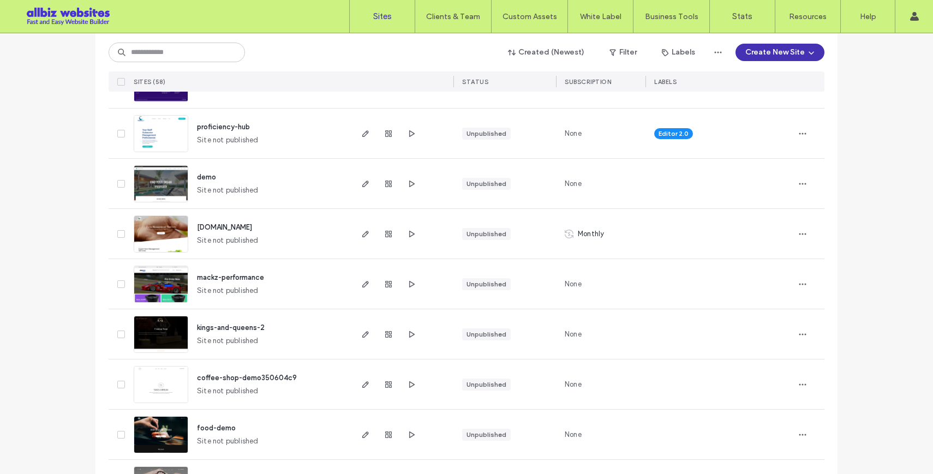
scroll to position [207, 0]
click at [597, 317] on div "None" at bounding box center [601, 334] width 90 height 50
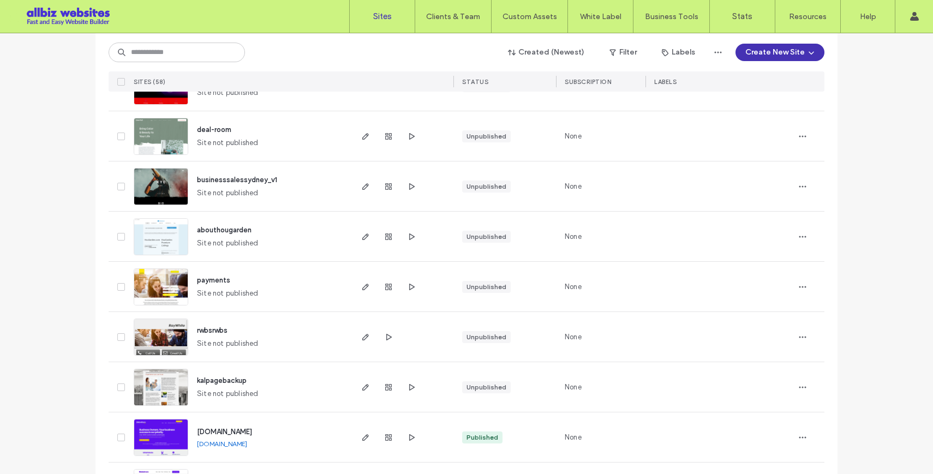
scroll to position [2666, 0]
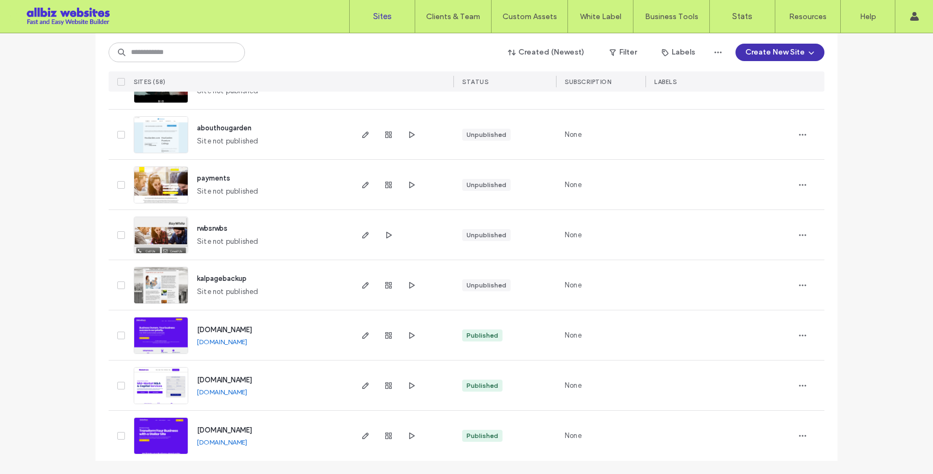
click at [228, 392] on link "[DOMAIN_NAME]" at bounding box center [222, 392] width 50 height 8
click at [798, 385] on icon "button" at bounding box center [802, 386] width 9 height 9
click at [362, 385] on use "button" at bounding box center [365, 386] width 7 height 7
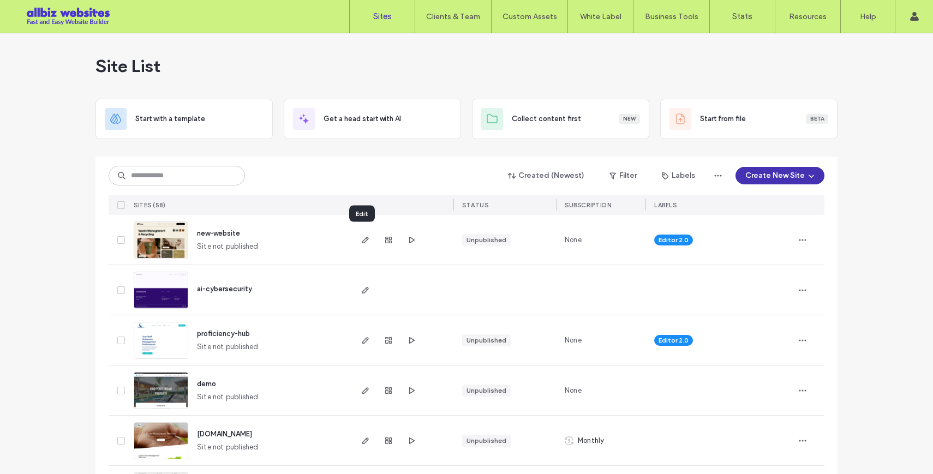
scroll to position [2666, 0]
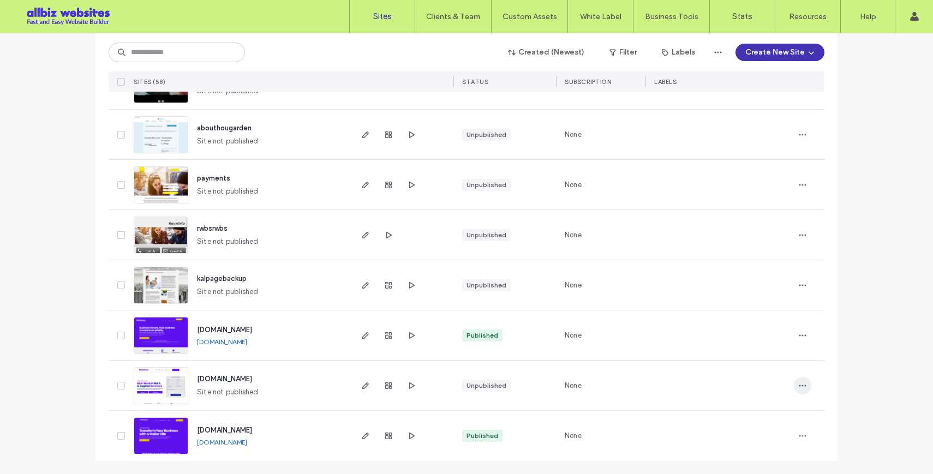
click at [800, 388] on icon "button" at bounding box center [802, 386] width 9 height 9
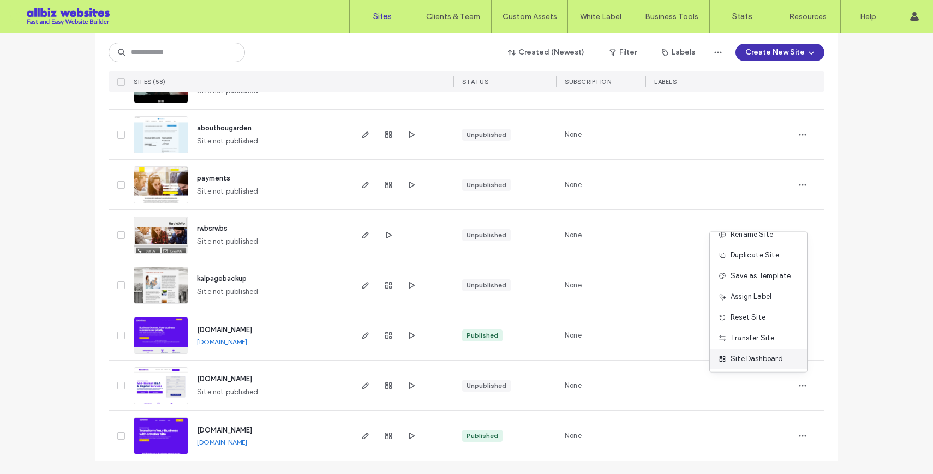
scroll to position [3, 0]
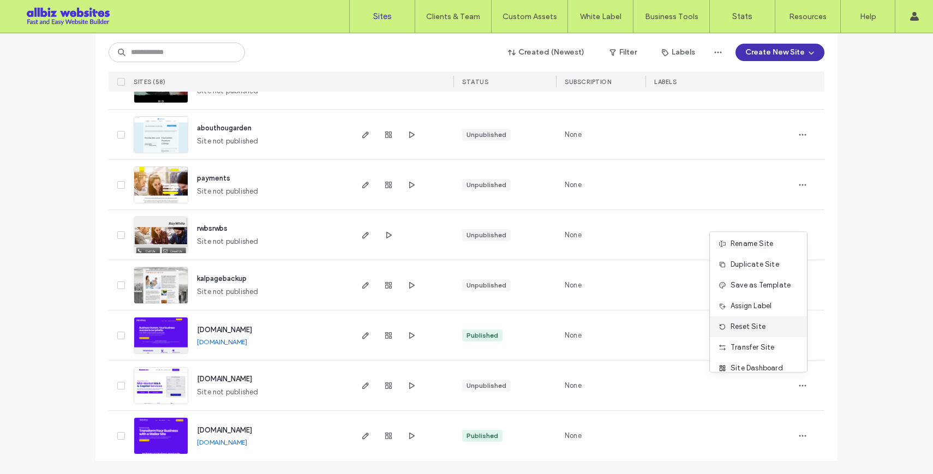
click at [752, 321] on span "Reset Site" at bounding box center [748, 326] width 35 height 11
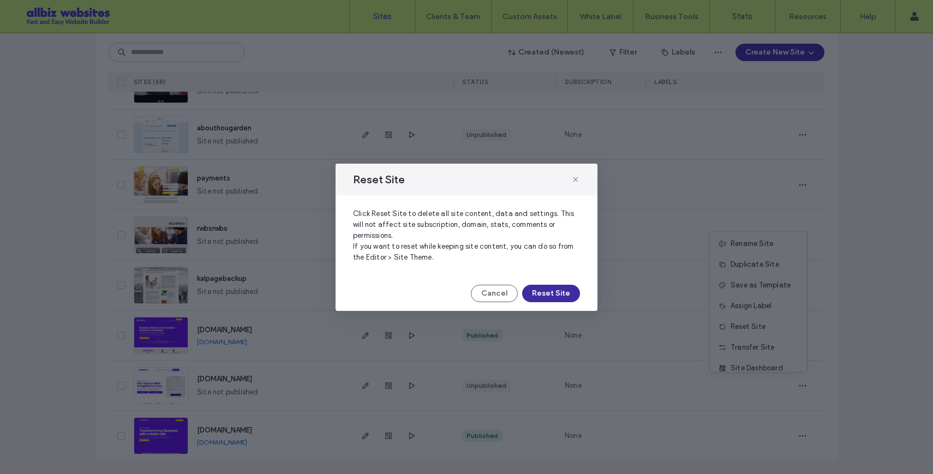
click at [558, 291] on button "Reset Site" at bounding box center [551, 293] width 58 height 17
